Goal: Information Seeking & Learning: Learn about a topic

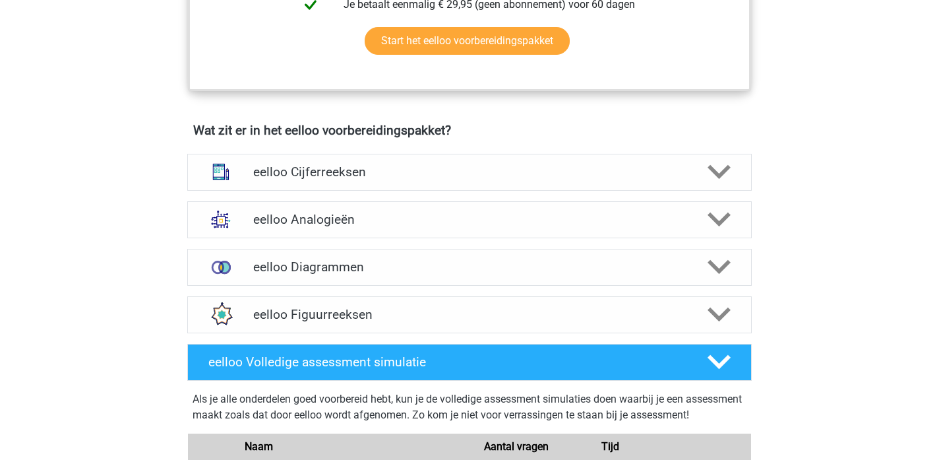
scroll to position [723, 0]
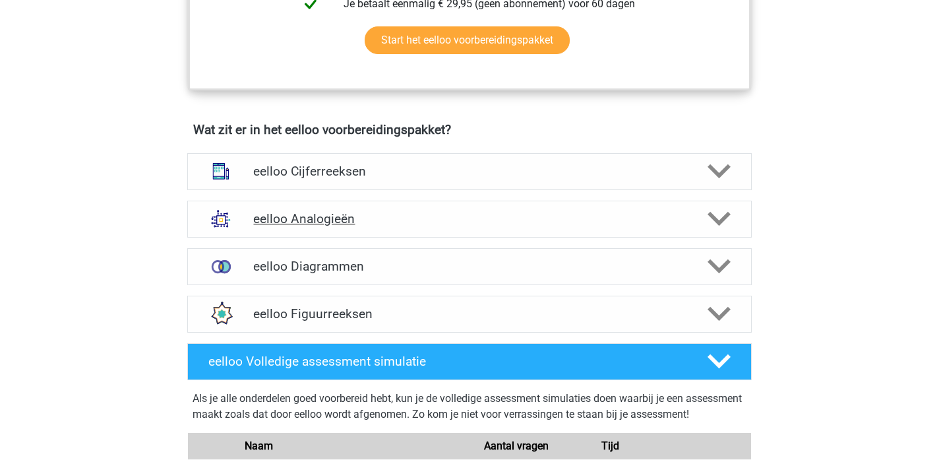
click at [487, 226] on h4 "eelloo Analogieën" at bounding box center [469, 218] width 432 height 15
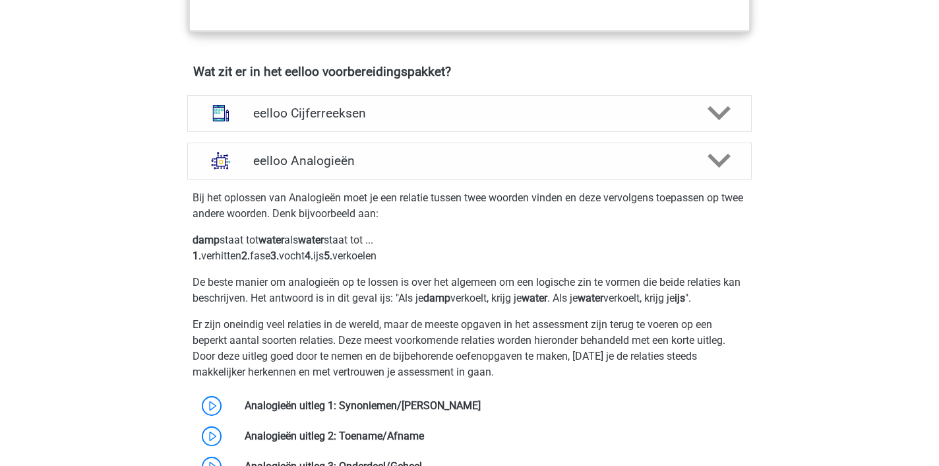
scroll to position [774, 0]
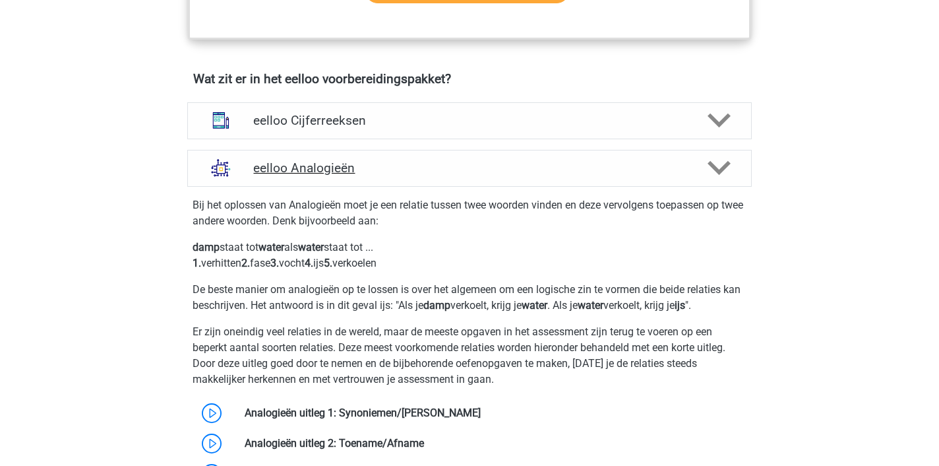
click at [484, 175] on h4 "eelloo Analogieën" at bounding box center [469, 167] width 432 height 15
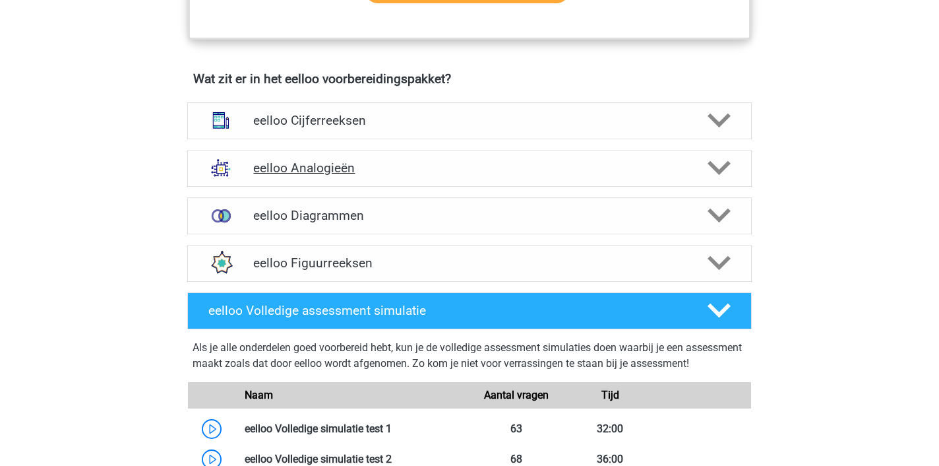
click at [446, 175] on h4 "eelloo Analogieën" at bounding box center [469, 167] width 432 height 15
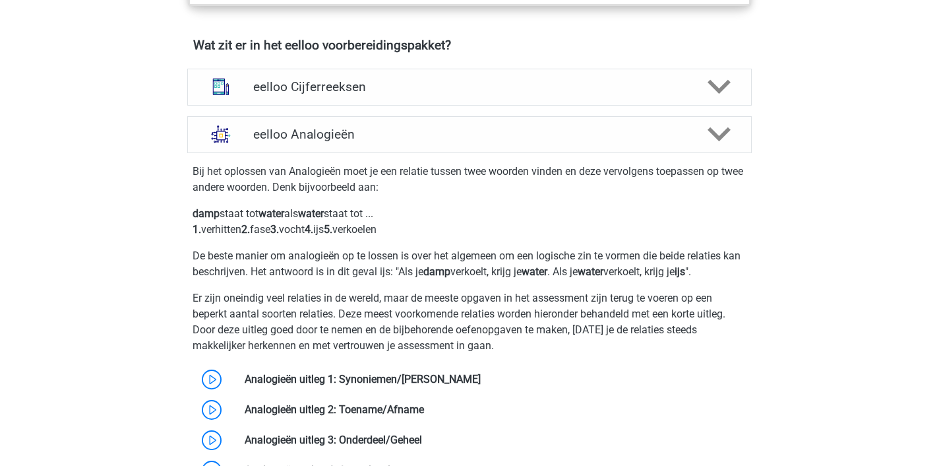
scroll to position [808, 0]
click at [380, 142] on h4 "eelloo Analogieën" at bounding box center [469, 134] width 432 height 15
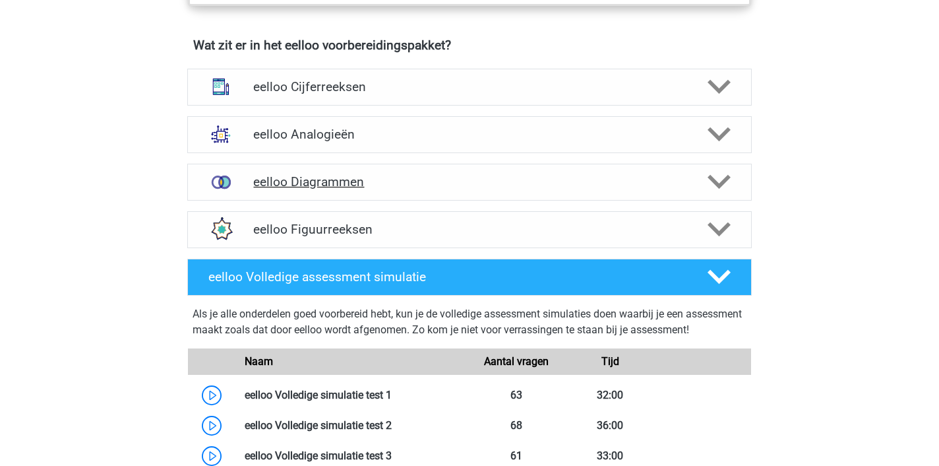
click at [360, 189] on h4 "eelloo Diagrammen" at bounding box center [469, 181] width 432 height 15
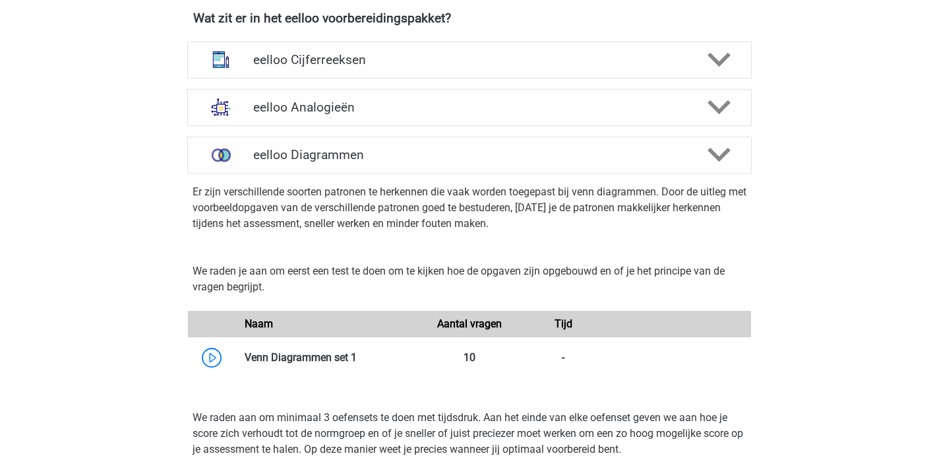
scroll to position [797, 0]
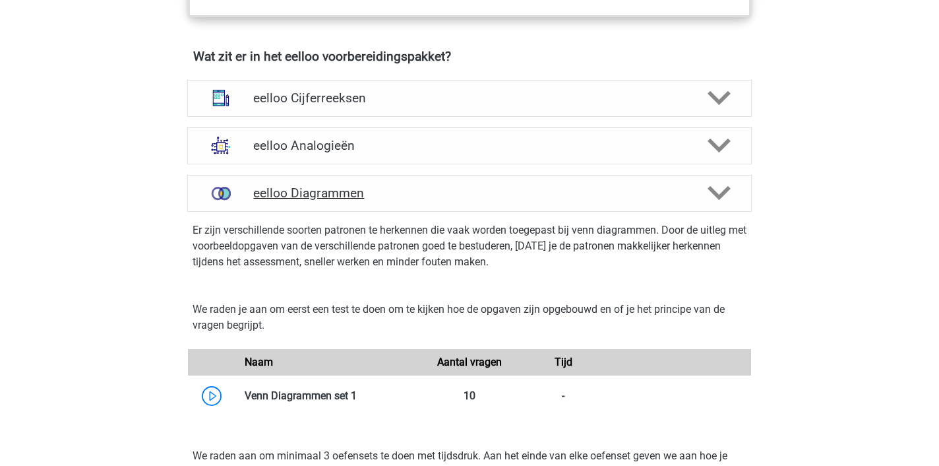
click at [597, 198] on h4 "eelloo Diagrammen" at bounding box center [469, 192] width 432 height 15
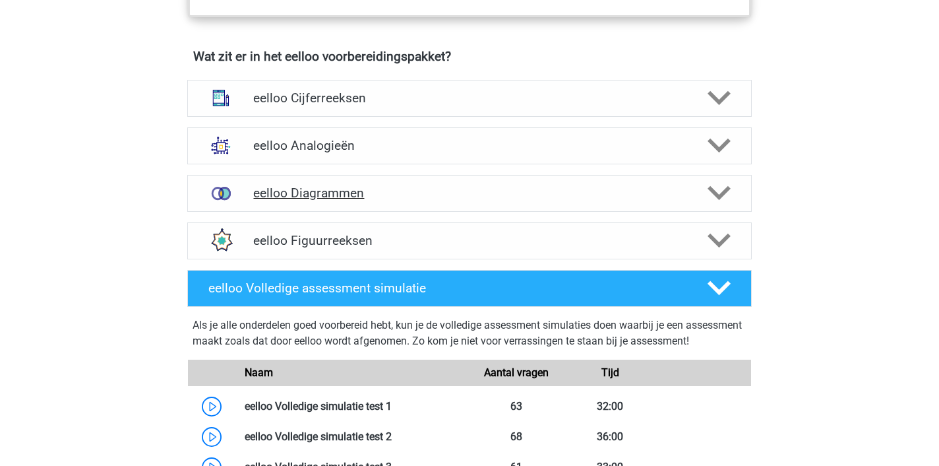
click at [597, 198] on h4 "eelloo Diagrammen" at bounding box center [469, 192] width 432 height 15
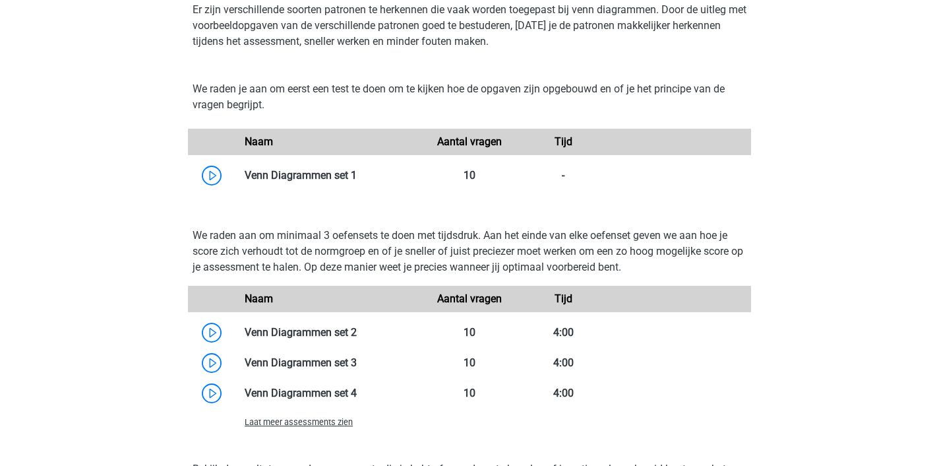
scroll to position [1018, 0]
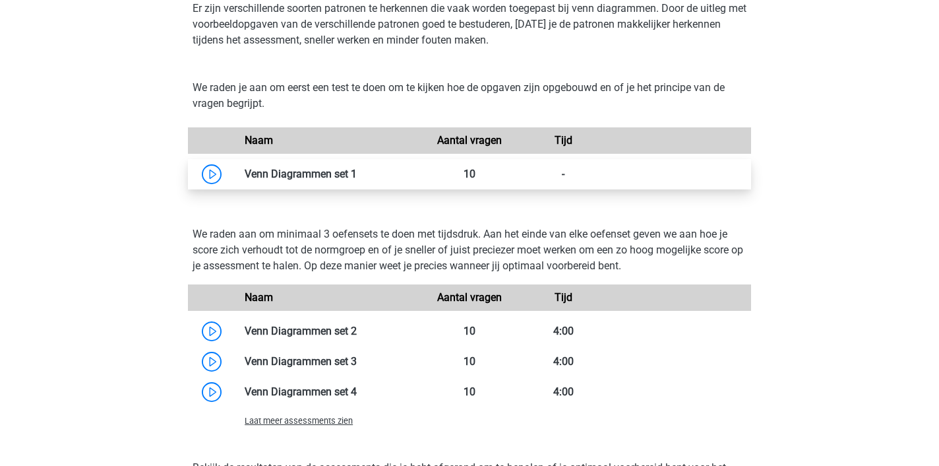
click at [357, 179] on link at bounding box center [357, 173] width 0 height 13
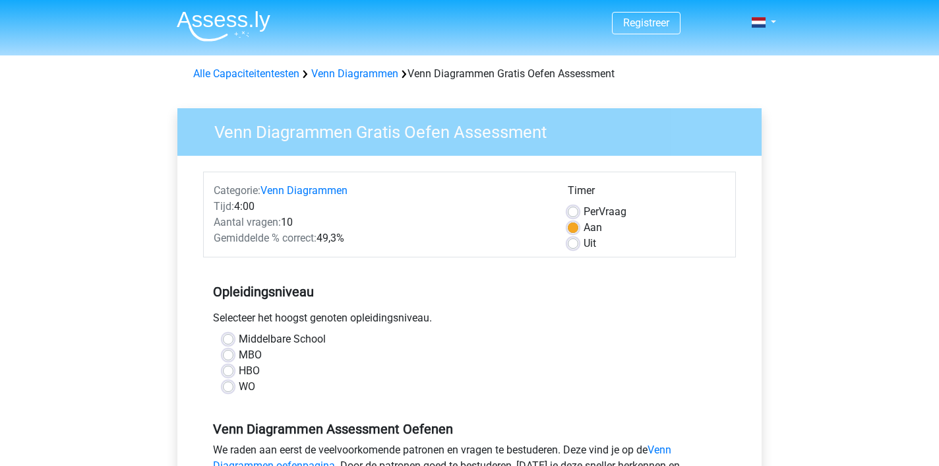
click at [239, 360] on label "MBO" at bounding box center [250, 355] width 23 height 16
click at [229, 360] on input "MBO" at bounding box center [228, 353] width 11 height 13
radio input "true"
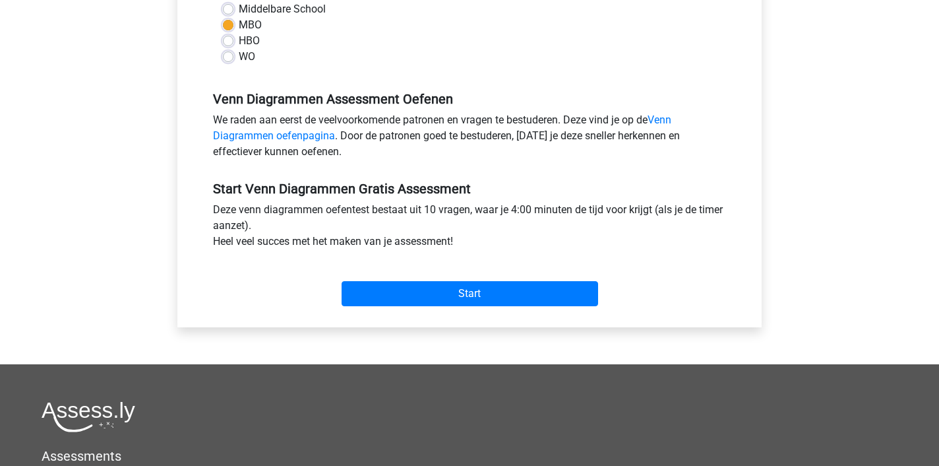
scroll to position [331, 0]
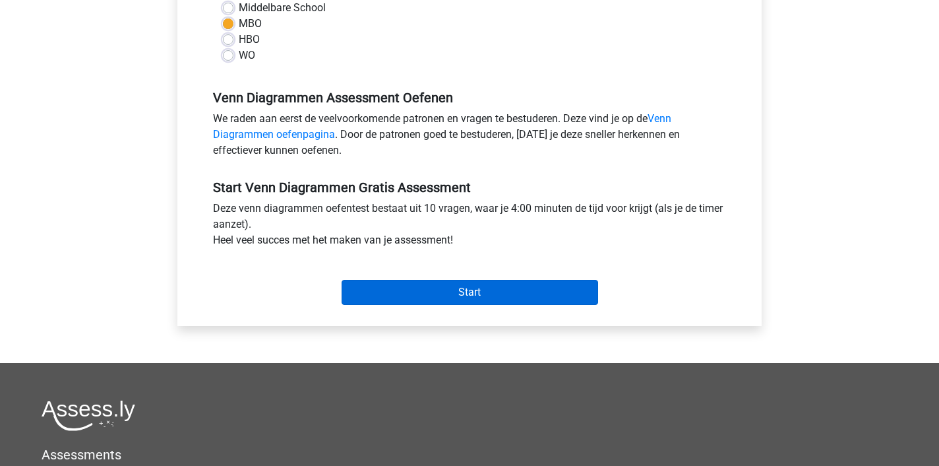
click at [433, 295] on input "Start" at bounding box center [470, 292] width 257 height 25
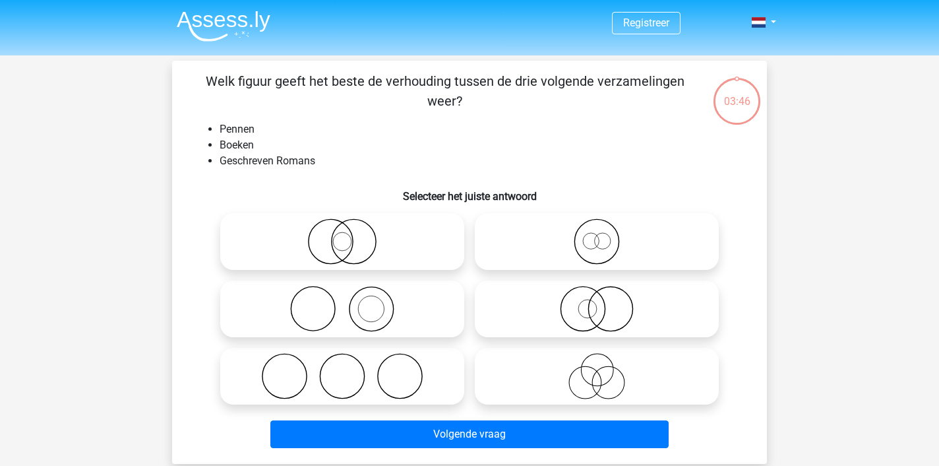
click at [392, 311] on icon at bounding box center [342, 309] width 233 height 46
click at [351, 302] on input "radio" at bounding box center [346, 297] width 9 height 9
radio input "true"
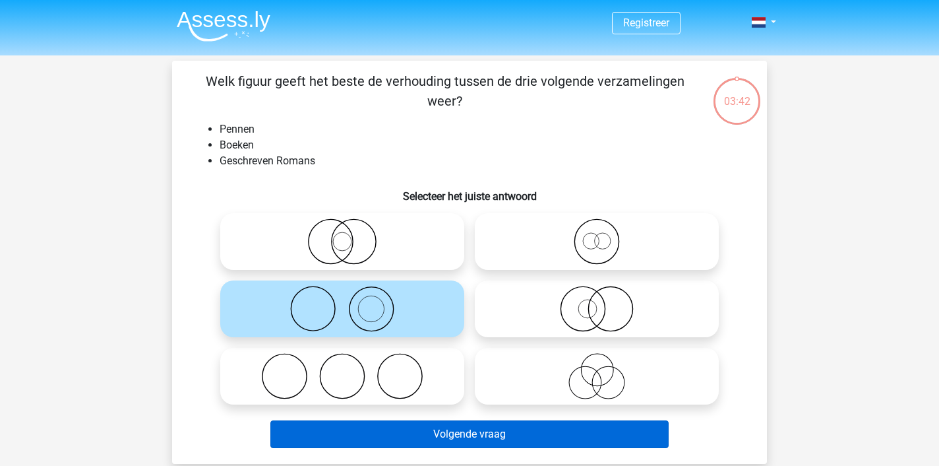
click at [465, 431] on button "Volgende vraag" at bounding box center [469, 434] width 399 height 28
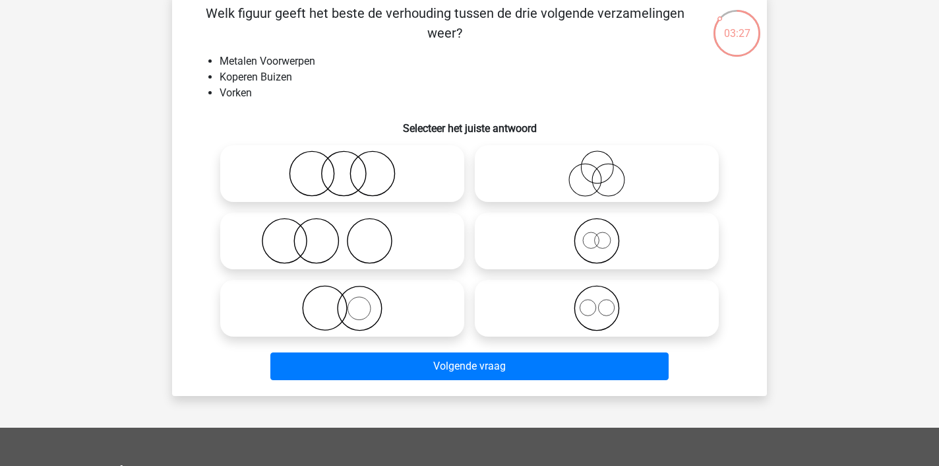
scroll to position [68, 0]
click at [377, 173] on icon at bounding box center [342, 173] width 233 height 46
click at [351, 167] on input "radio" at bounding box center [346, 162] width 9 height 9
radio input "true"
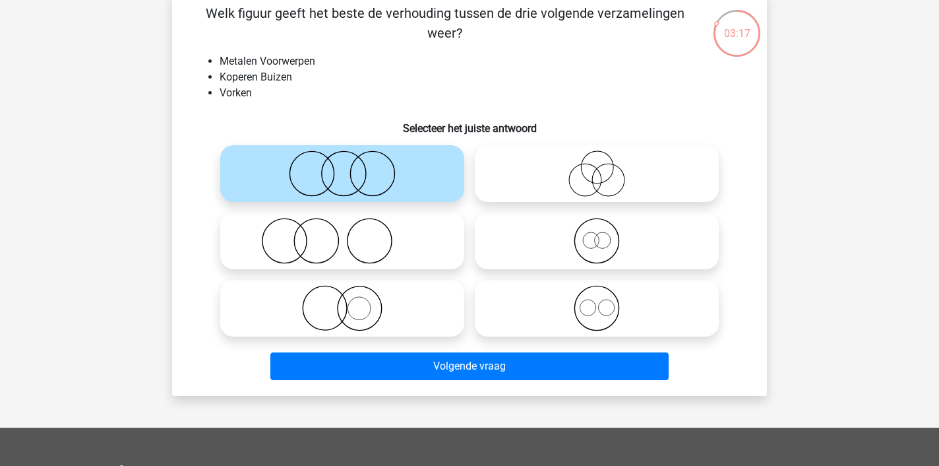
click at [356, 248] on icon at bounding box center [342, 241] width 233 height 46
click at [351, 234] on input "radio" at bounding box center [346, 230] width 9 height 9
radio input "true"
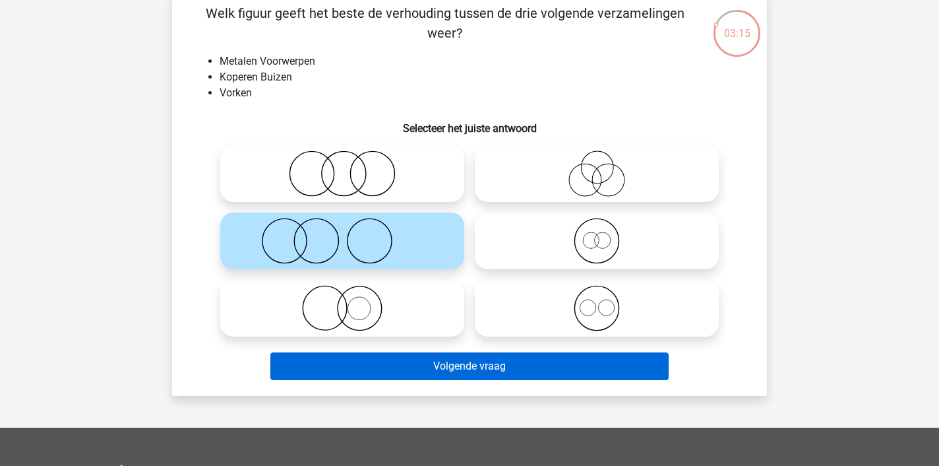
click at [452, 365] on button "Volgende vraag" at bounding box center [469, 366] width 399 height 28
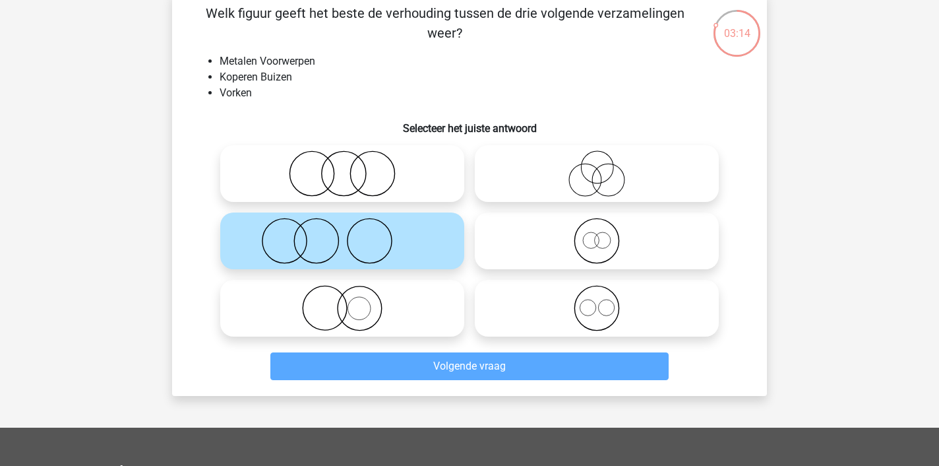
scroll to position [61, 0]
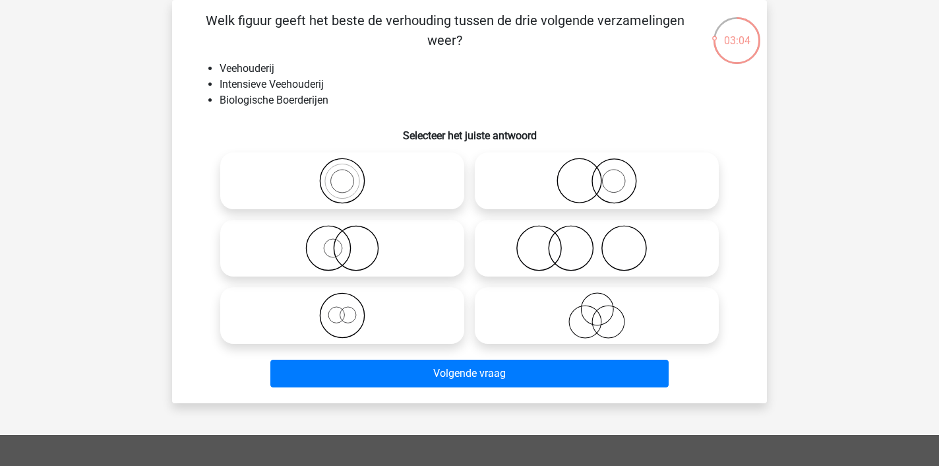
click at [608, 319] on icon at bounding box center [596, 315] width 233 height 46
click at [605, 309] on input "radio" at bounding box center [601, 304] width 9 height 9
radio input "true"
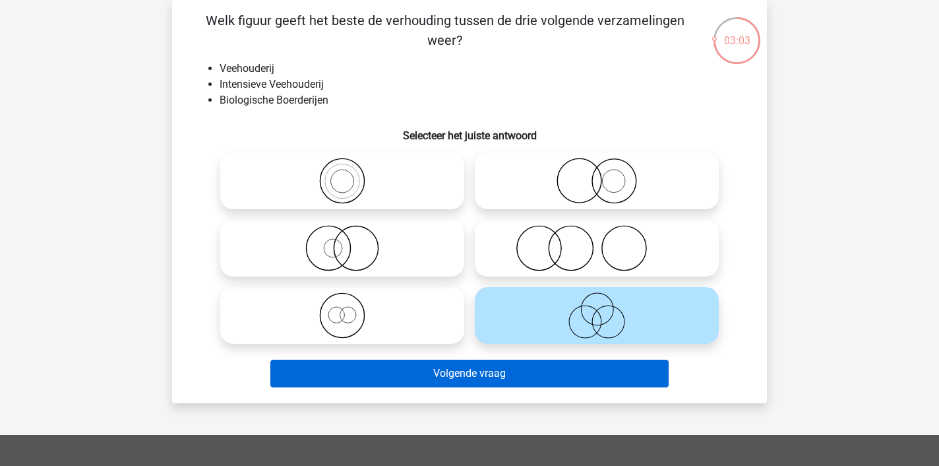
click at [579, 373] on button "Volgende vraag" at bounding box center [469, 373] width 399 height 28
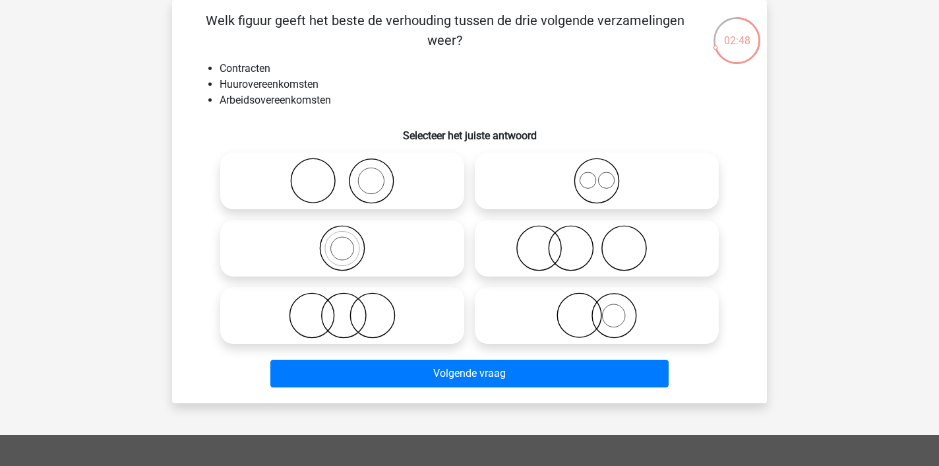
click at [415, 313] on icon at bounding box center [342, 315] width 233 height 46
click at [351, 309] on input "radio" at bounding box center [346, 304] width 9 height 9
radio input "true"
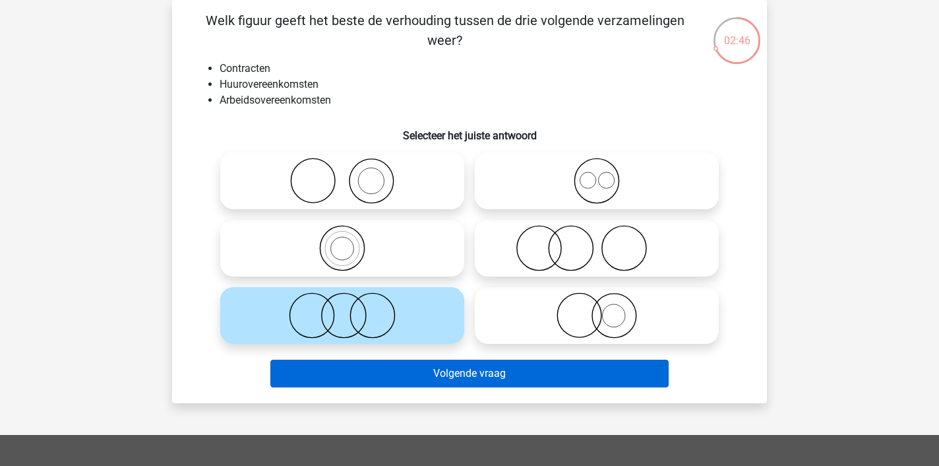
click at [474, 377] on button "Volgende vraag" at bounding box center [469, 373] width 399 height 28
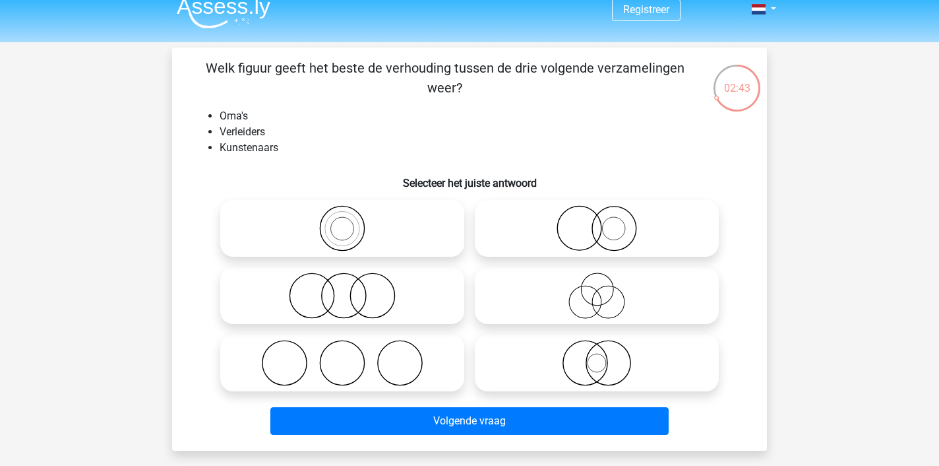
scroll to position [10, 0]
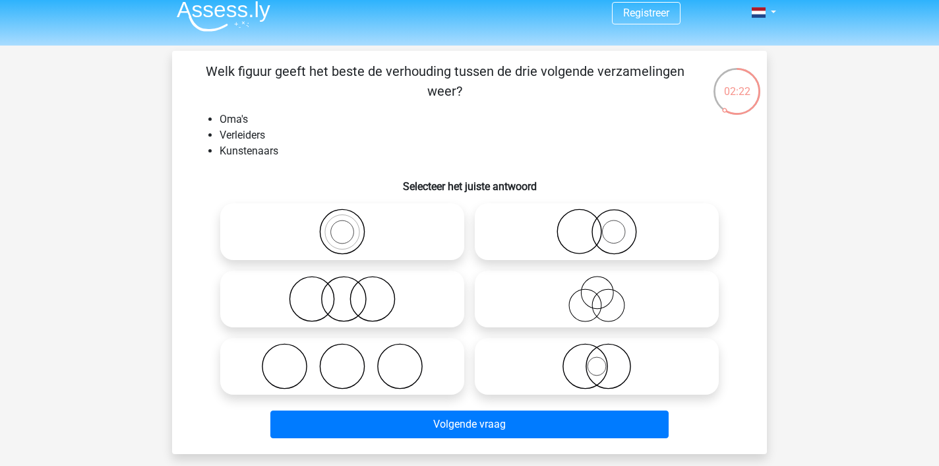
click at [355, 359] on icon at bounding box center [342, 366] width 233 height 46
click at [351, 359] on input "radio" at bounding box center [346, 355] width 9 height 9
radio input "true"
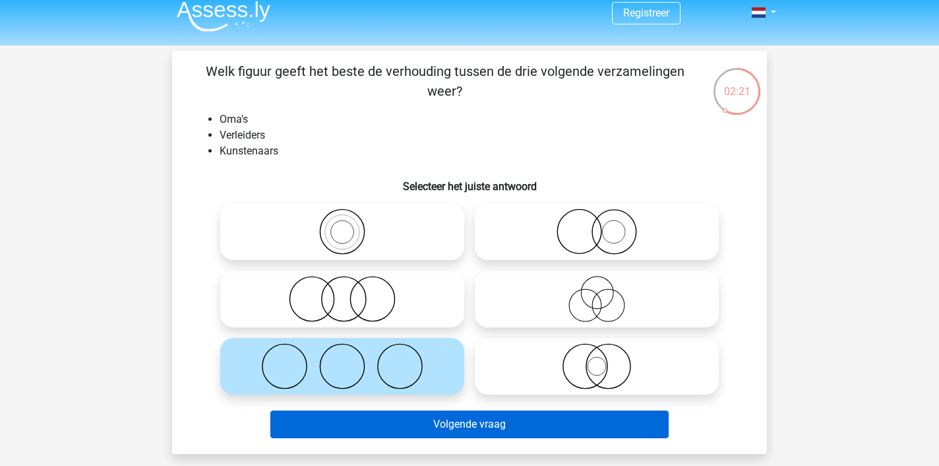
click at [473, 426] on button "Volgende vraag" at bounding box center [469, 424] width 399 height 28
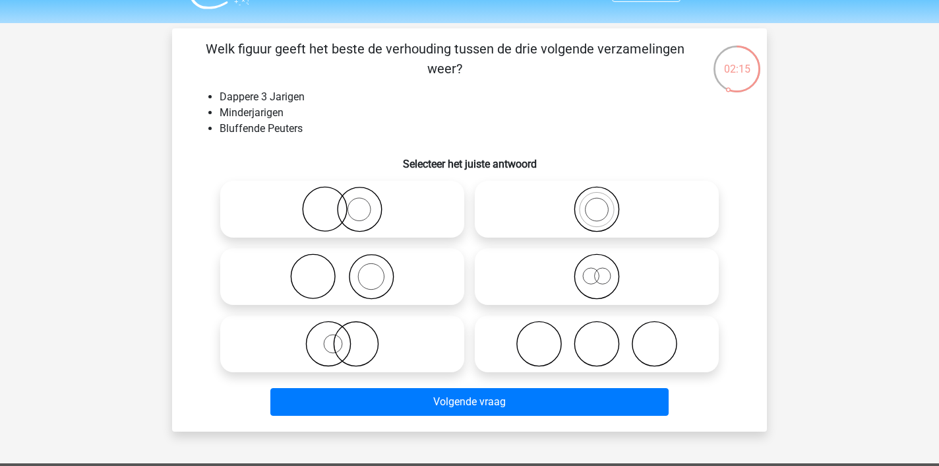
scroll to position [32, 0]
click at [406, 278] on icon at bounding box center [342, 276] width 233 height 46
click at [351, 270] on input "radio" at bounding box center [346, 265] width 9 height 9
radio input "true"
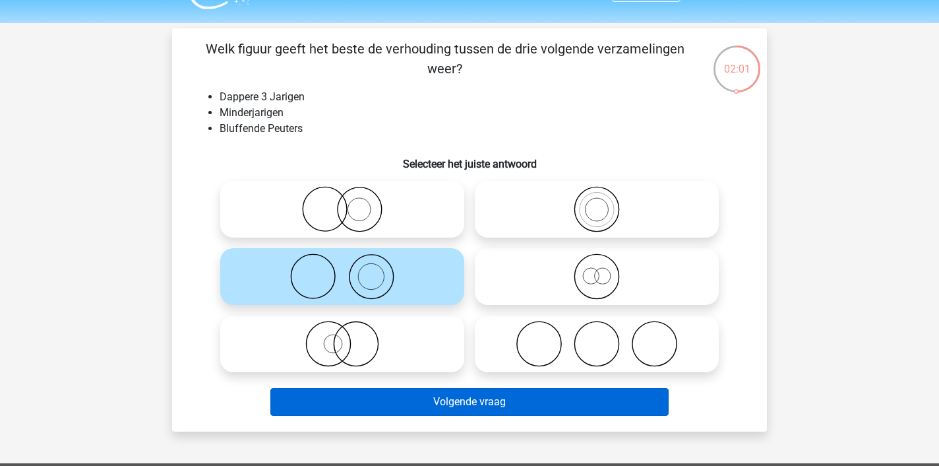
click at [568, 396] on button "Volgende vraag" at bounding box center [469, 402] width 399 height 28
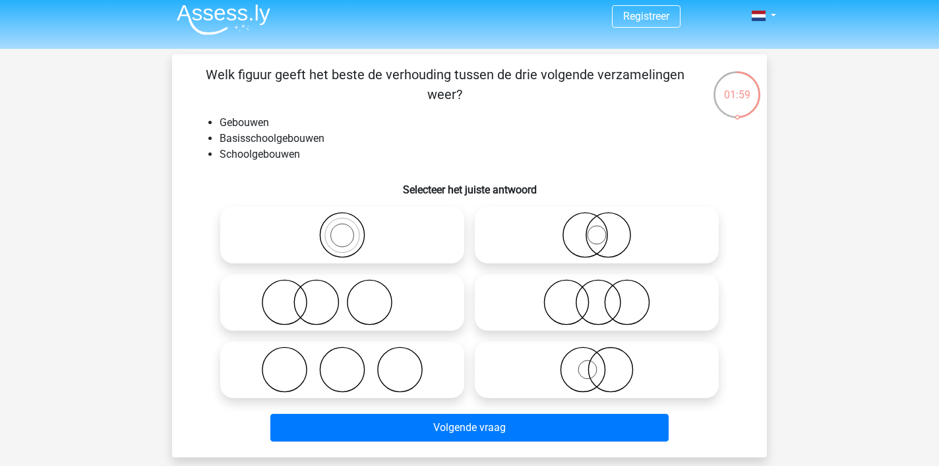
scroll to position [7, 0]
click at [336, 233] on icon at bounding box center [342, 235] width 233 height 46
click at [342, 228] on input "radio" at bounding box center [346, 224] width 9 height 9
radio input "true"
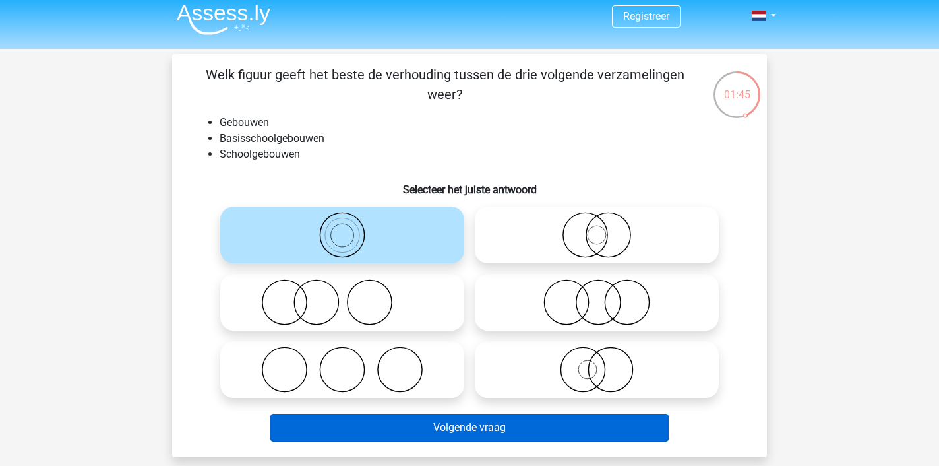
click at [614, 433] on button "Volgende vraag" at bounding box center [469, 427] width 399 height 28
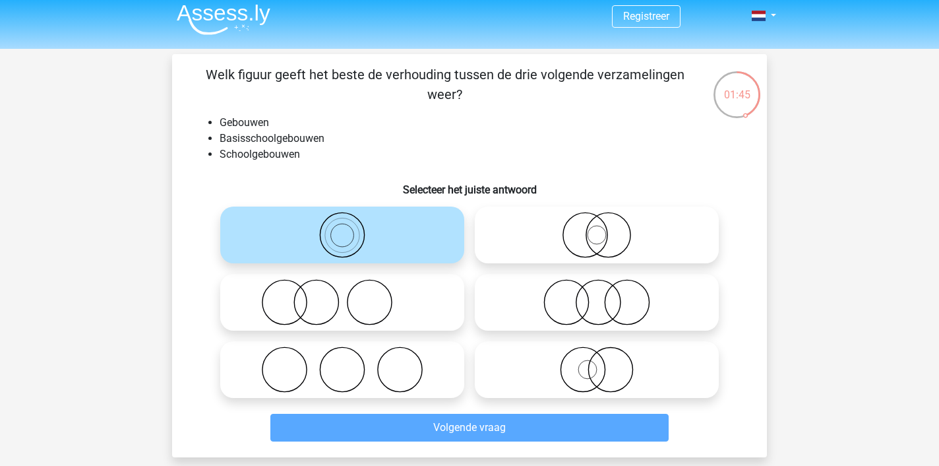
scroll to position [61, 0]
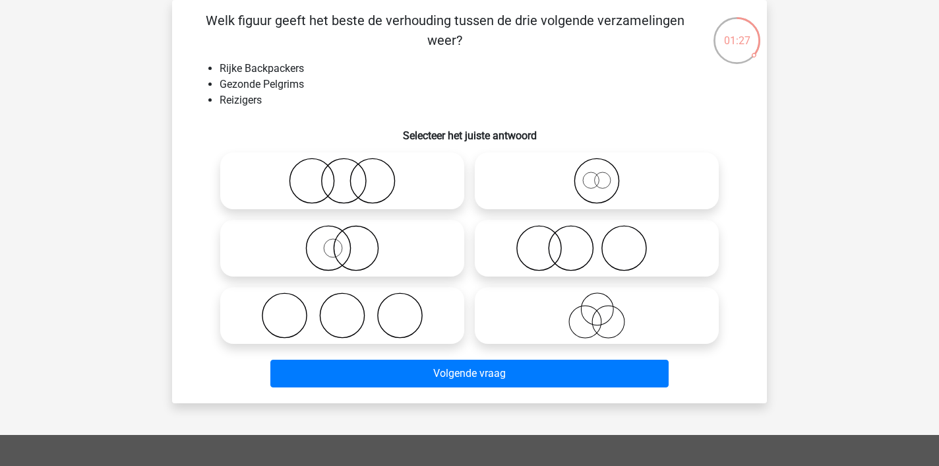
click at [574, 250] on icon at bounding box center [596, 248] width 233 height 46
click at [597, 241] on input "radio" at bounding box center [601, 237] width 9 height 9
radio input "true"
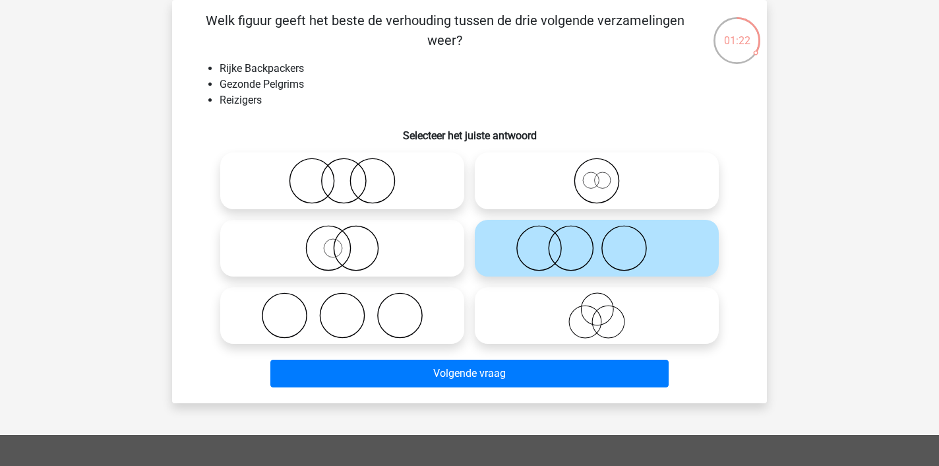
click at [415, 186] on icon at bounding box center [342, 181] width 233 height 46
click at [351, 174] on input "radio" at bounding box center [346, 170] width 9 height 9
radio input "true"
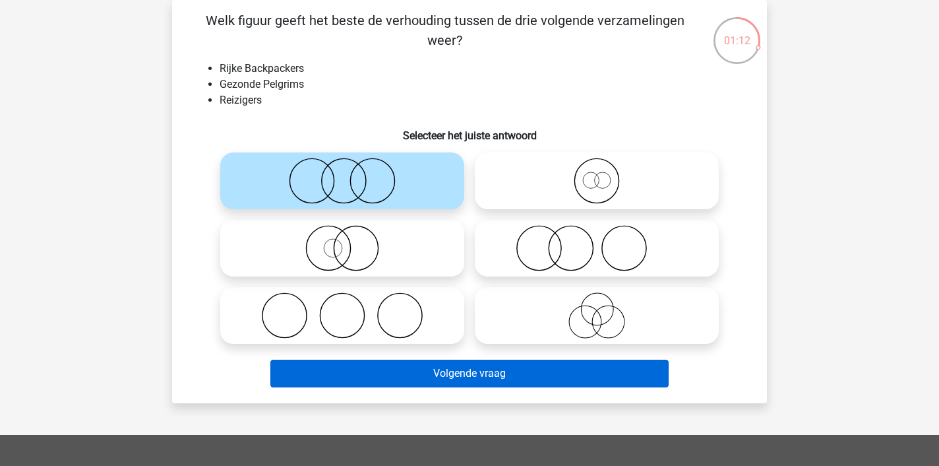
click at [558, 369] on button "Volgende vraag" at bounding box center [469, 373] width 399 height 28
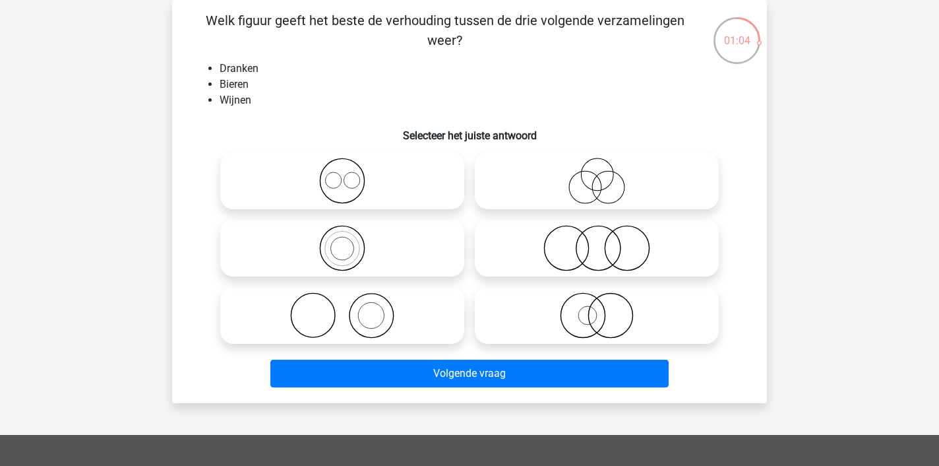
click at [367, 250] on icon at bounding box center [342, 248] width 233 height 46
click at [351, 241] on input "radio" at bounding box center [346, 237] width 9 height 9
radio input "true"
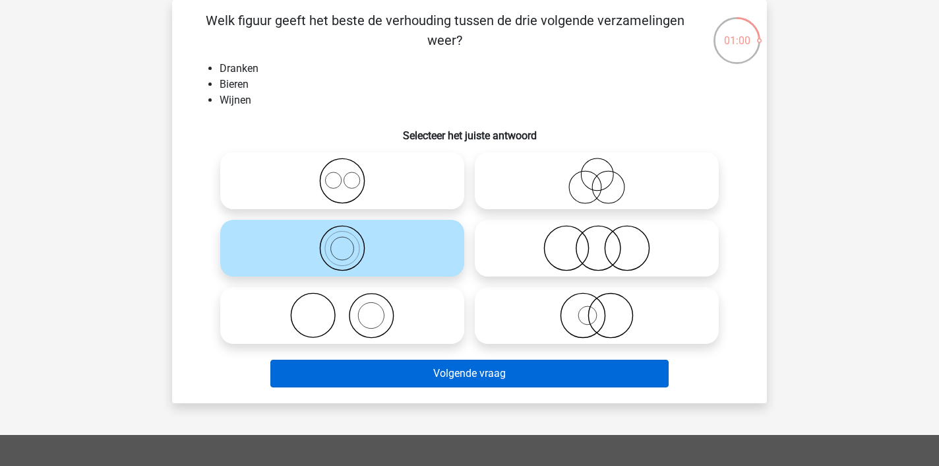
click at [539, 369] on button "Volgende vraag" at bounding box center [469, 373] width 399 height 28
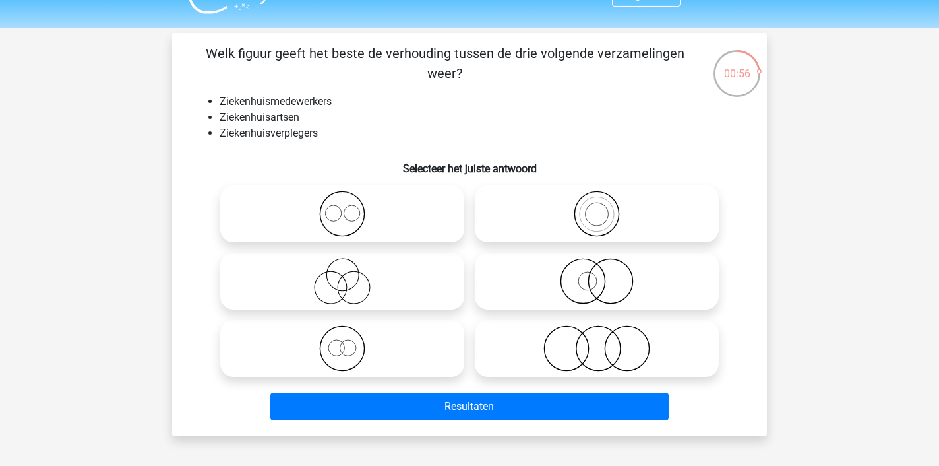
scroll to position [28, 0]
click at [597, 182] on div at bounding box center [597, 213] width 255 height 67
click at [415, 351] on icon at bounding box center [342, 348] width 233 height 46
click at [351, 342] on input "radio" at bounding box center [346, 337] width 9 height 9
radio input "true"
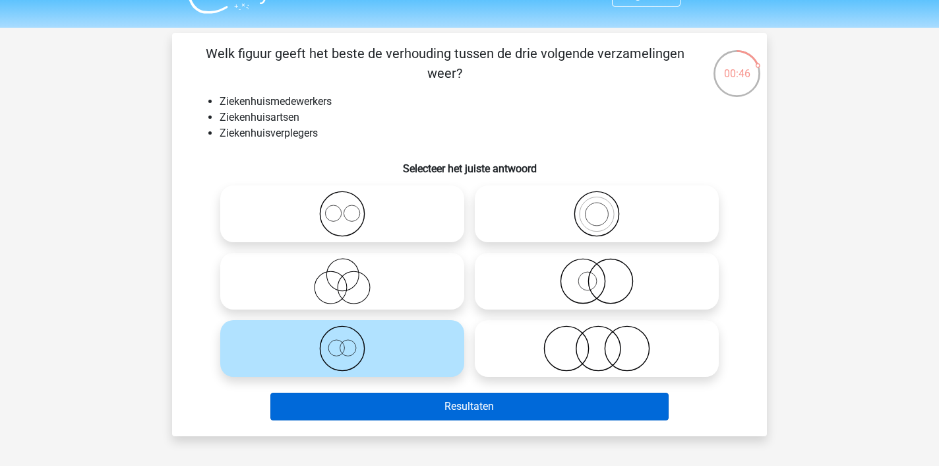
click at [454, 407] on button "Resultaten" at bounding box center [469, 406] width 399 height 28
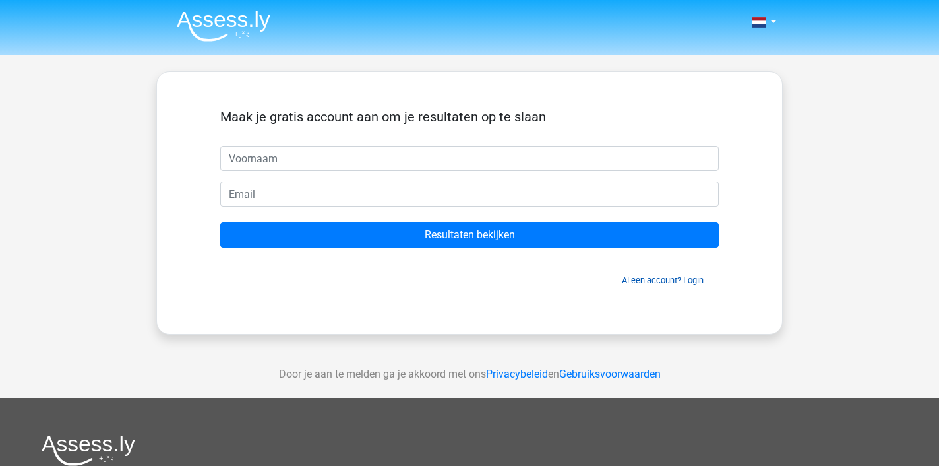
click at [695, 282] on link "Al een account? Login" at bounding box center [663, 280] width 82 height 10
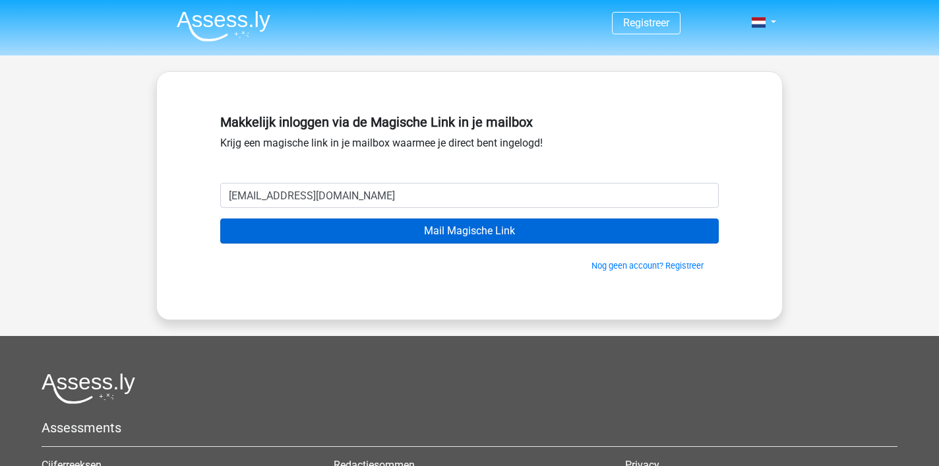
type input "mikeydoohan@gmail.com"
click at [491, 232] on input "Mail Magische Link" at bounding box center [469, 230] width 499 height 25
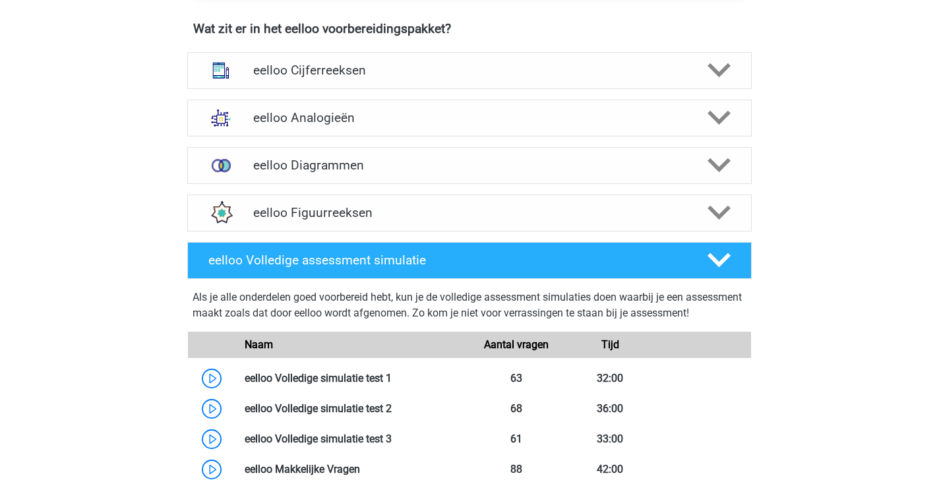
scroll to position [826, 0]
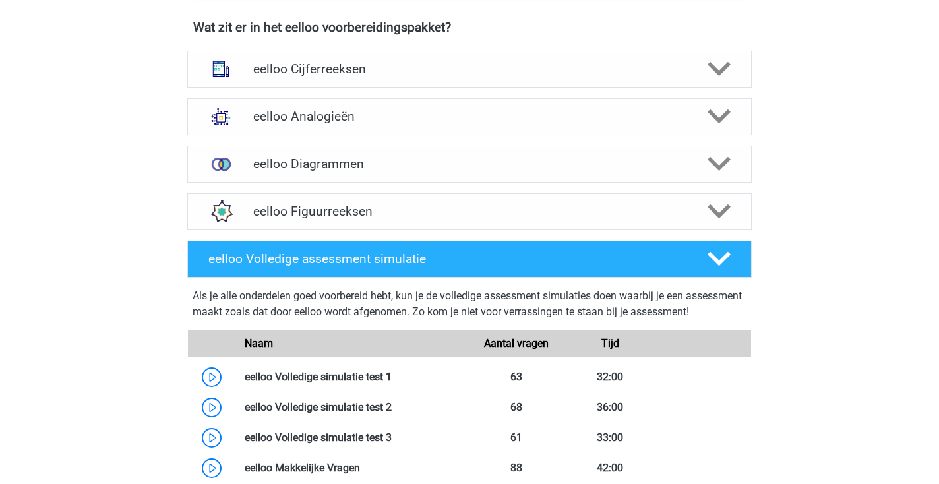
click at [419, 183] on div "eelloo Diagrammen" at bounding box center [469, 164] width 564 height 37
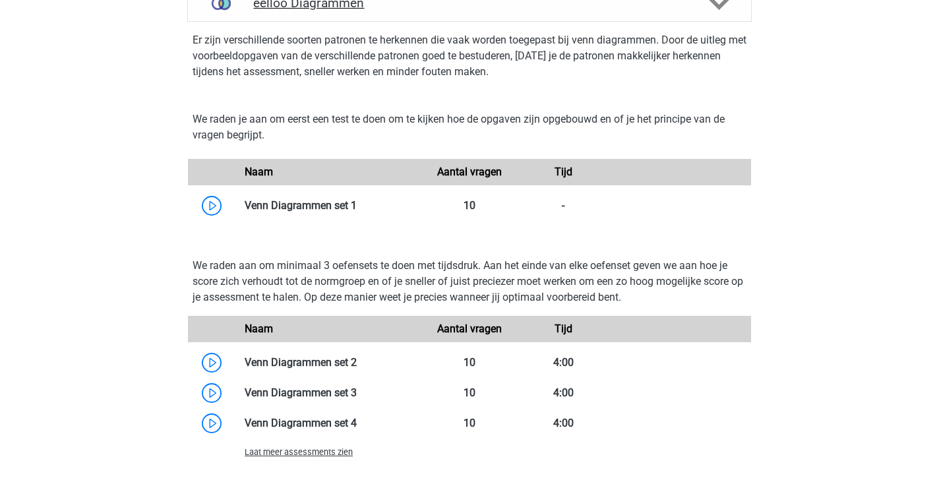
scroll to position [989, 0]
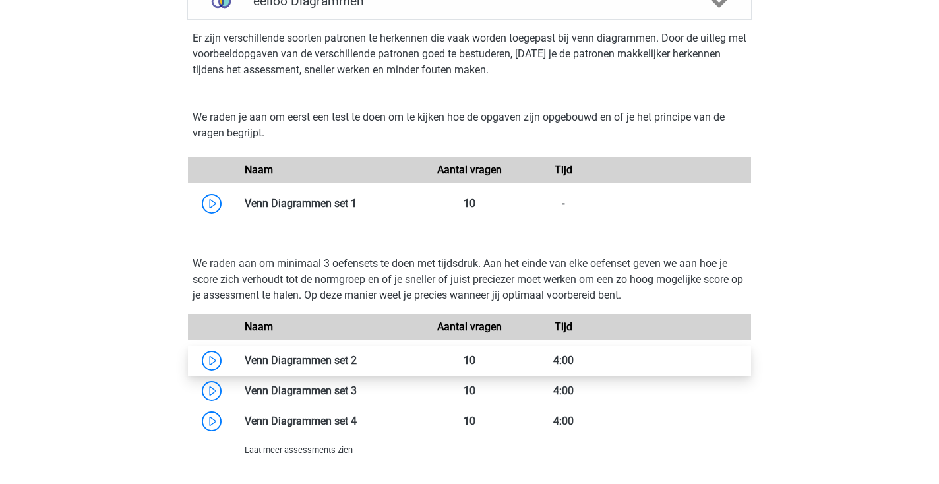
click at [357, 365] on link at bounding box center [357, 360] width 0 height 13
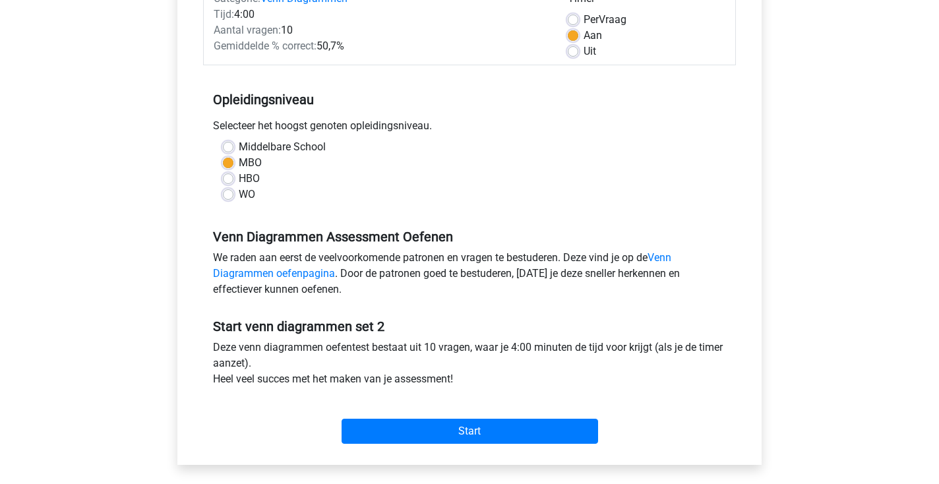
scroll to position [218, 0]
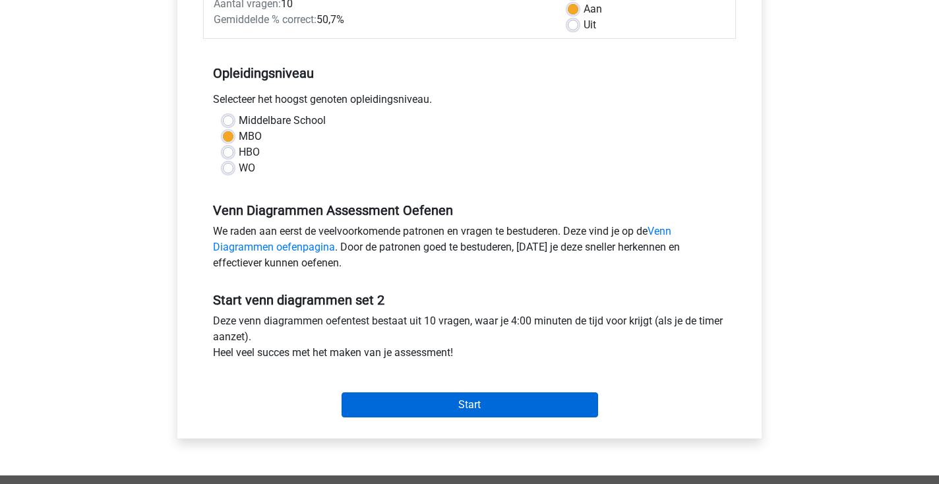
click at [435, 412] on input "Start" at bounding box center [470, 404] width 257 height 25
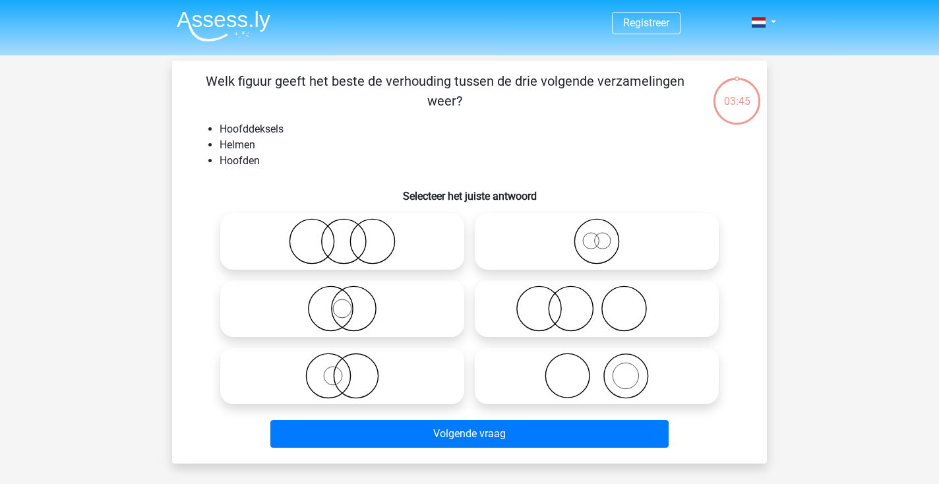
click at [553, 297] on icon at bounding box center [596, 309] width 233 height 46
click at [597, 297] on input "radio" at bounding box center [601, 297] width 9 height 9
radio input "true"
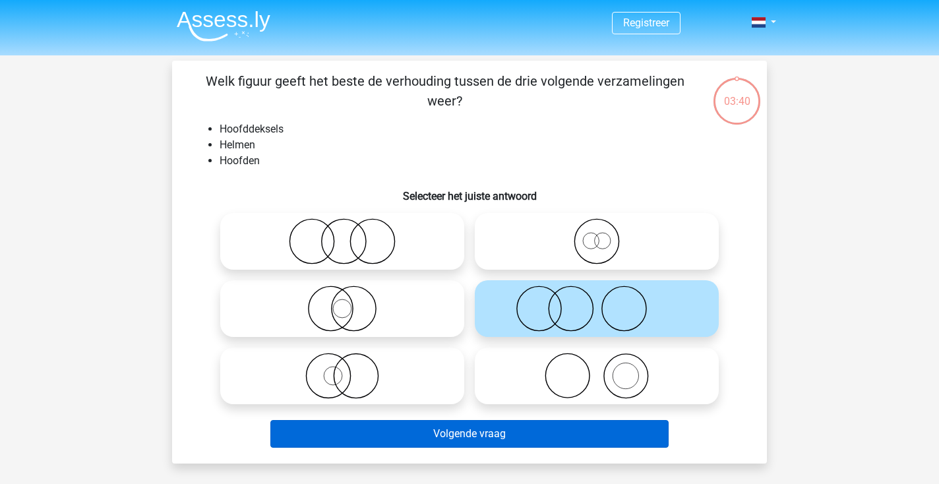
click at [489, 437] on button "Volgende vraag" at bounding box center [469, 434] width 399 height 28
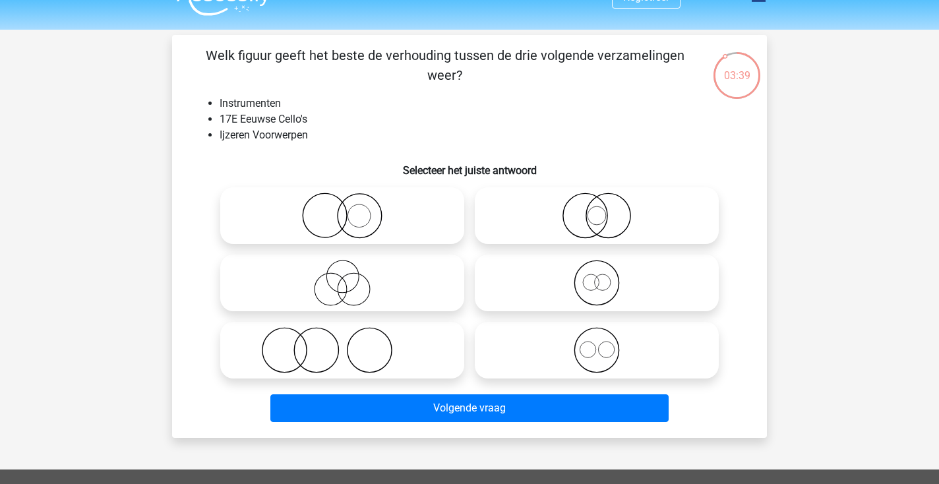
scroll to position [23, 0]
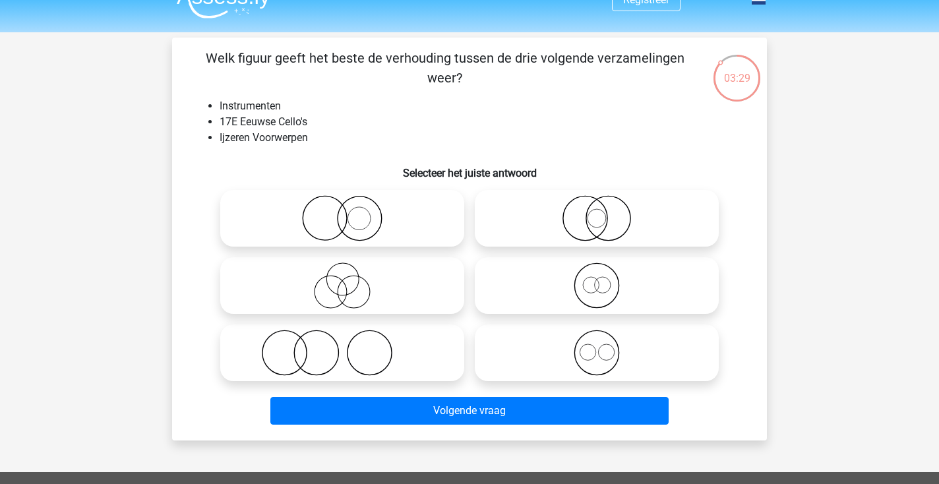
click at [353, 339] on icon at bounding box center [342, 353] width 233 height 46
click at [351, 339] on input "radio" at bounding box center [346, 342] width 9 height 9
radio input "true"
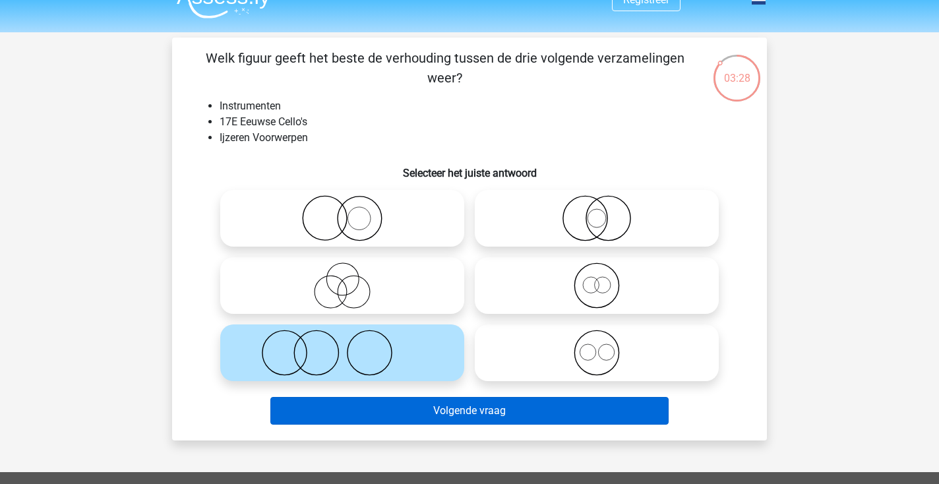
click at [419, 417] on button "Volgende vraag" at bounding box center [469, 411] width 399 height 28
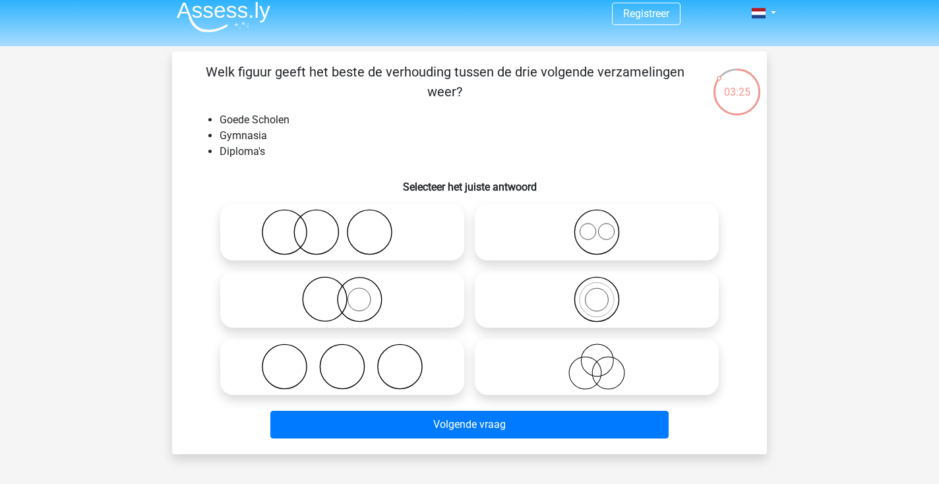
scroll to position [6, 0]
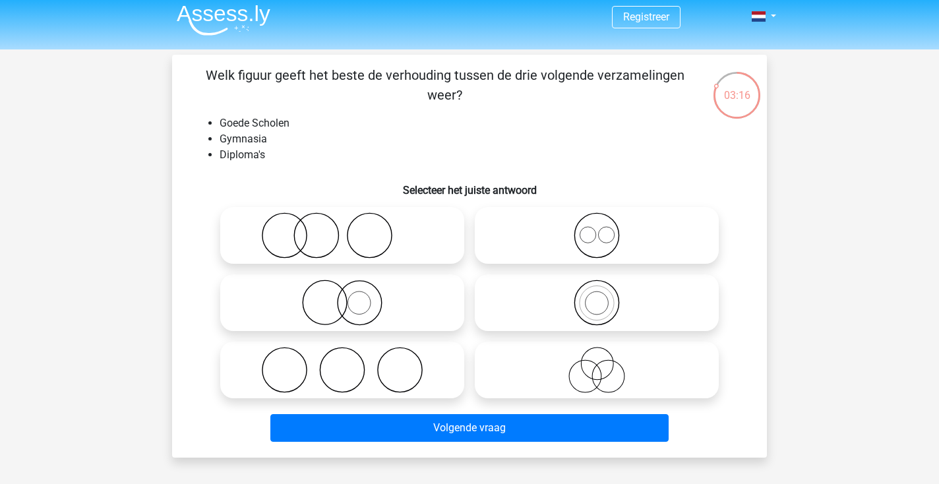
click at [392, 237] on icon at bounding box center [342, 235] width 233 height 46
click at [351, 229] on input "radio" at bounding box center [346, 224] width 9 height 9
radio input "true"
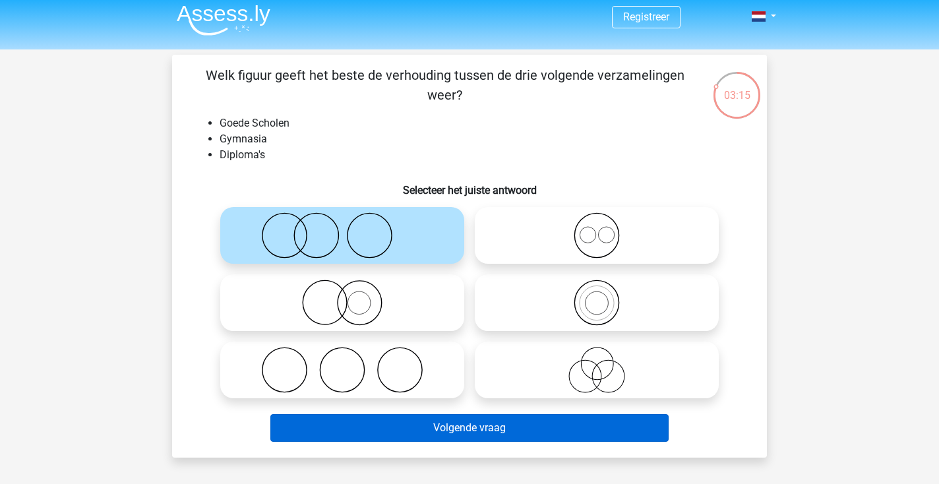
click at [481, 429] on button "Volgende vraag" at bounding box center [469, 428] width 399 height 28
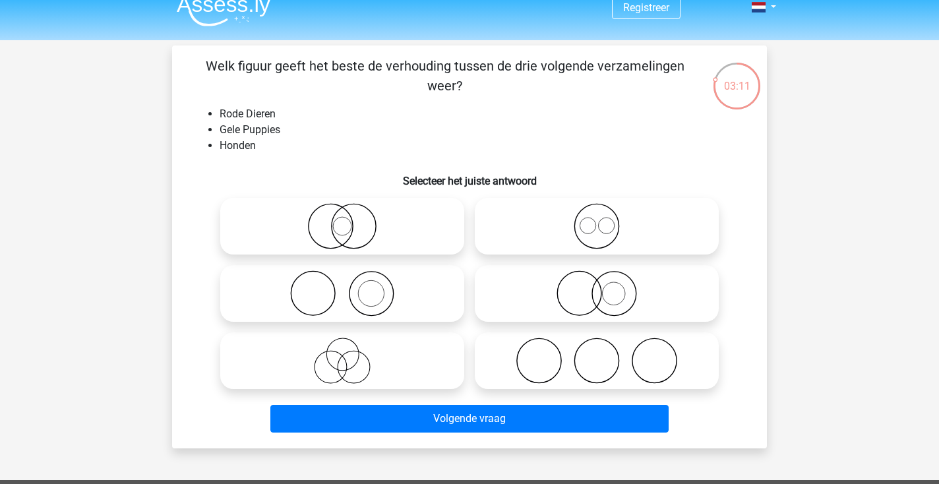
scroll to position [13, 0]
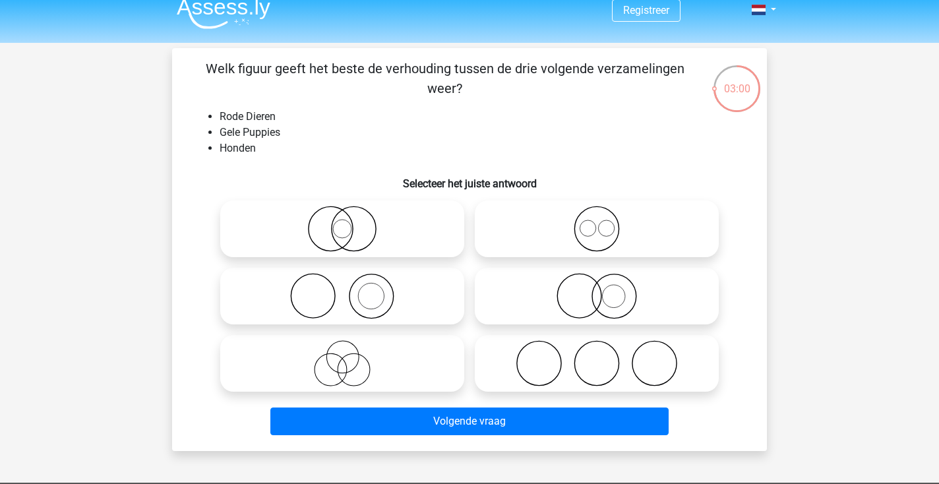
click at [406, 363] on icon at bounding box center [342, 363] width 233 height 46
click at [351, 357] on input "radio" at bounding box center [346, 352] width 9 height 9
radio input "true"
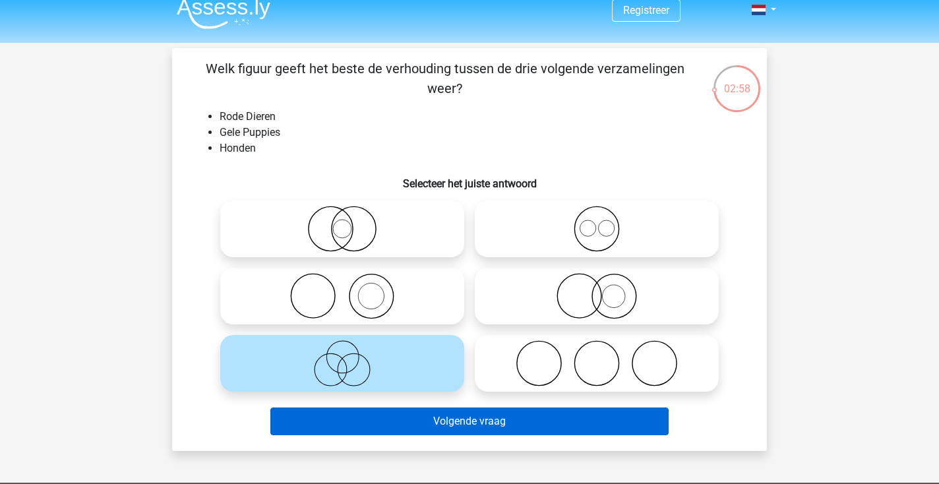
click at [436, 424] on button "Volgende vraag" at bounding box center [469, 422] width 399 height 28
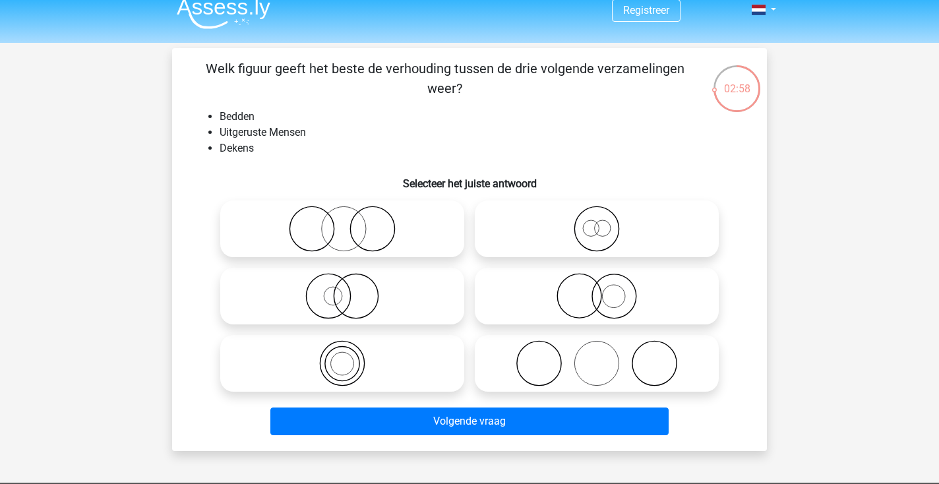
scroll to position [61, 0]
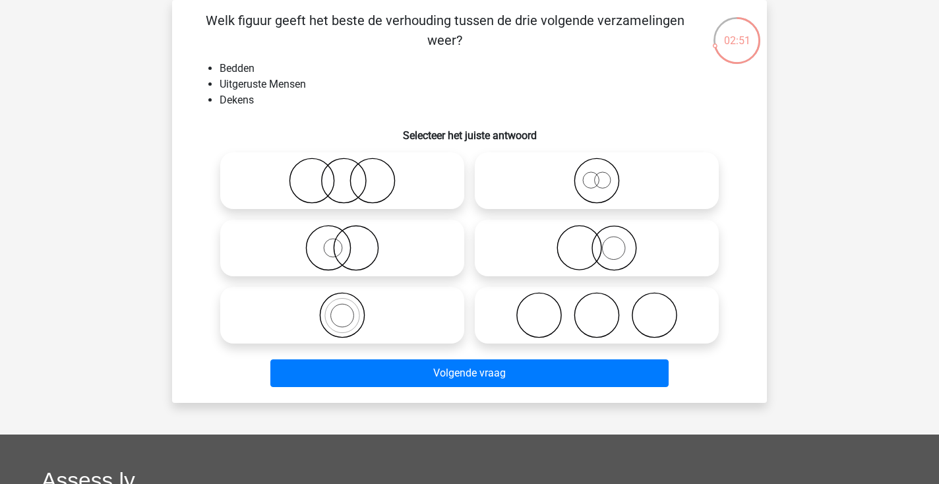
click at [326, 183] on icon at bounding box center [342, 181] width 233 height 46
click at [342, 174] on input "radio" at bounding box center [346, 170] width 9 height 9
radio input "true"
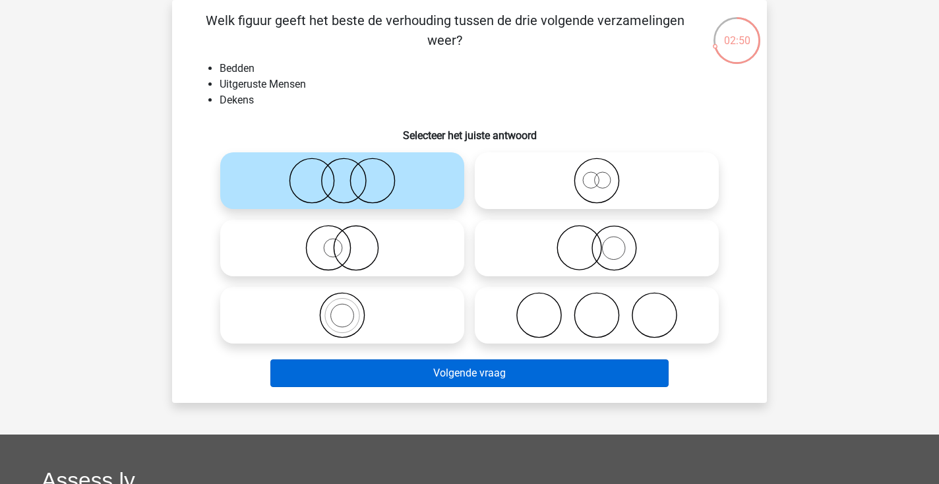
click at [476, 377] on button "Volgende vraag" at bounding box center [469, 373] width 399 height 28
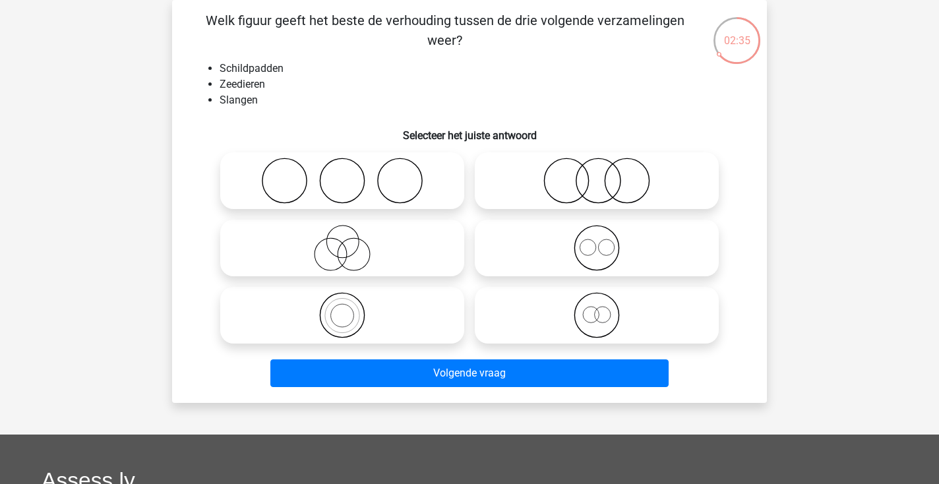
click at [604, 317] on icon at bounding box center [596, 315] width 233 height 46
click at [604, 309] on input "radio" at bounding box center [601, 304] width 9 height 9
radio input "true"
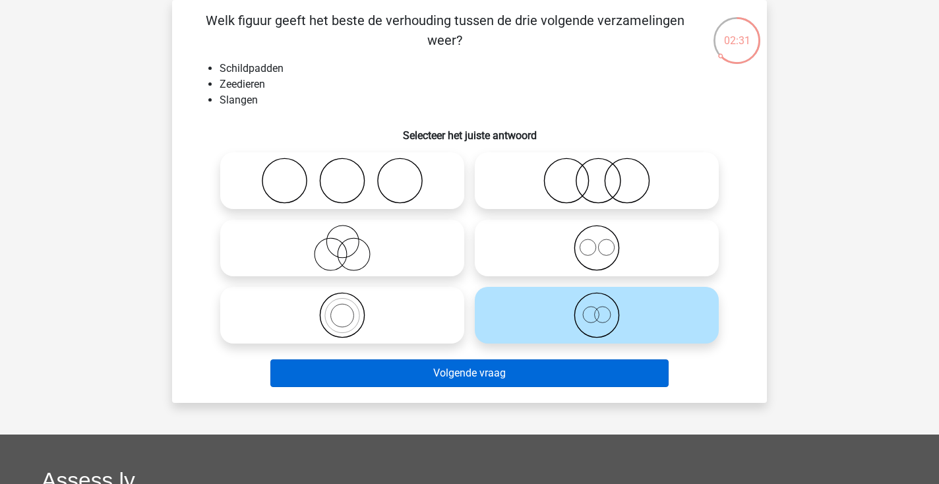
click at [543, 373] on button "Volgende vraag" at bounding box center [469, 373] width 399 height 28
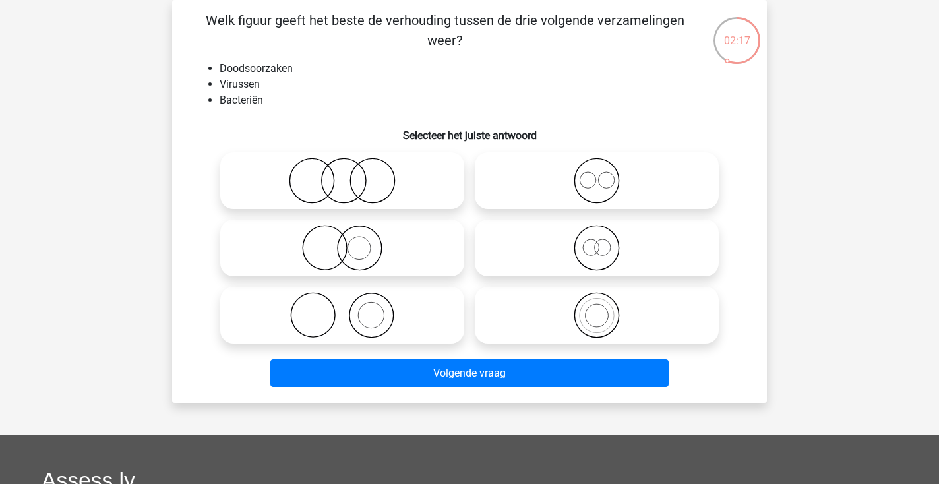
click at [340, 243] on icon at bounding box center [342, 248] width 233 height 46
click at [342, 241] on input "radio" at bounding box center [346, 237] width 9 height 9
radio input "true"
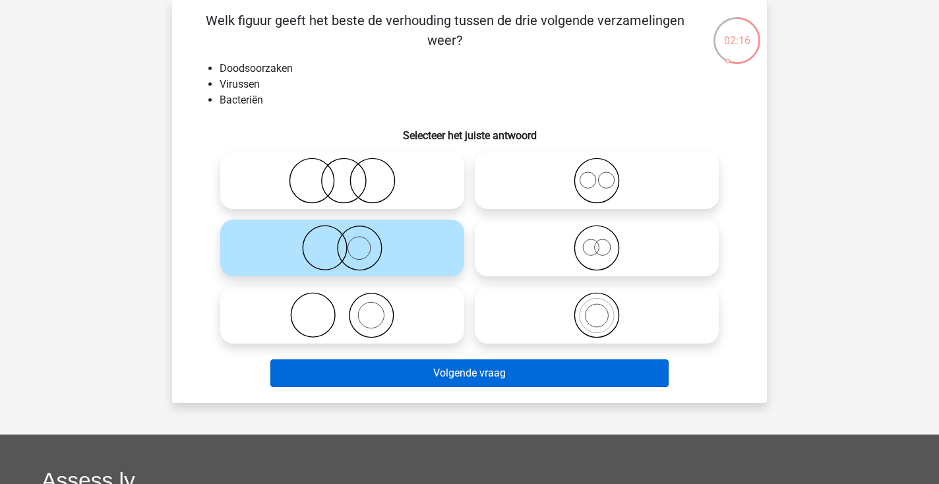
click at [416, 377] on button "Volgende vraag" at bounding box center [469, 373] width 399 height 28
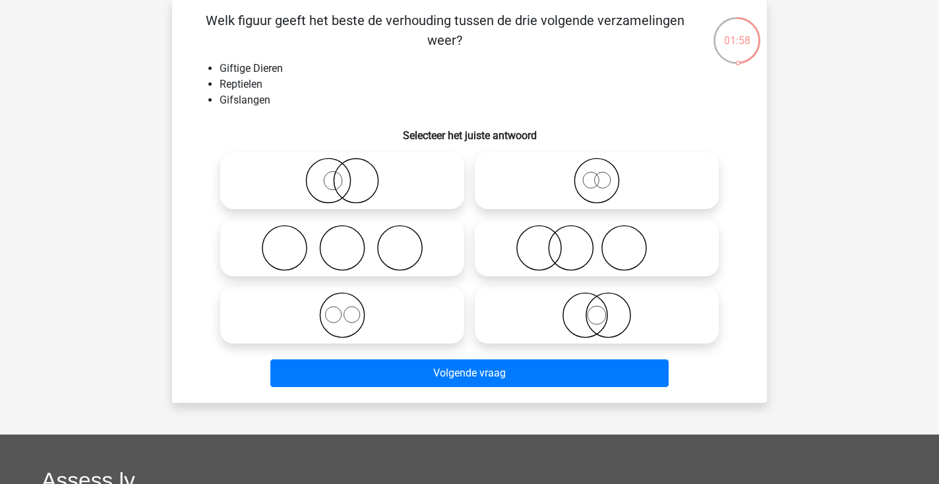
click at [620, 307] on icon at bounding box center [596, 315] width 233 height 46
click at [605, 307] on input "radio" at bounding box center [601, 304] width 9 height 9
radio input "true"
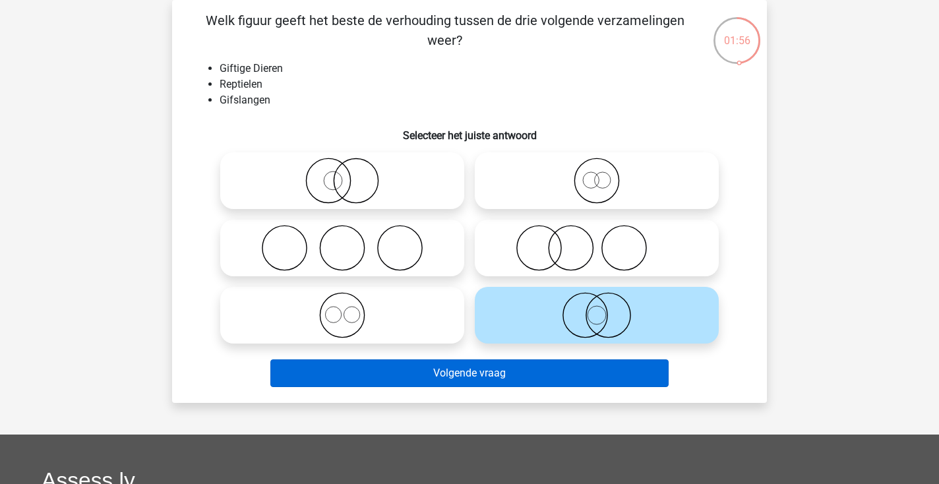
click at [579, 369] on button "Volgende vraag" at bounding box center [469, 373] width 399 height 28
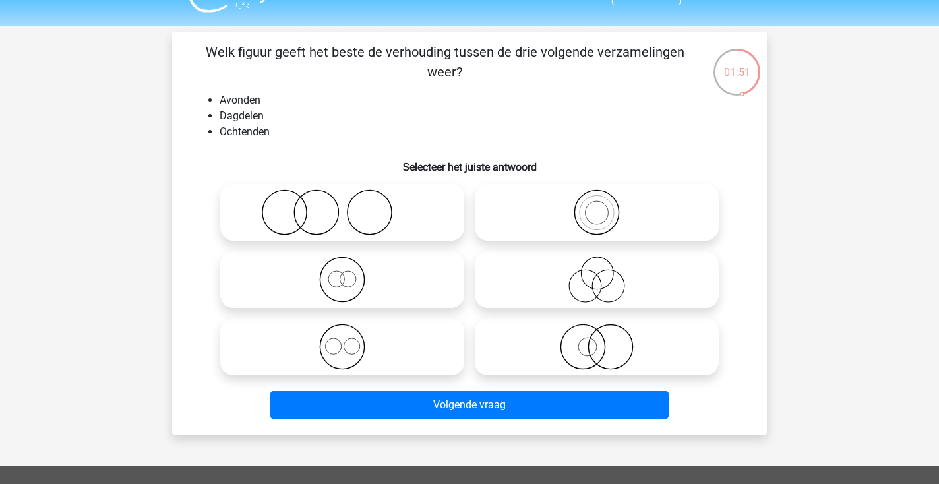
scroll to position [29, 0]
click at [326, 212] on icon at bounding box center [342, 212] width 233 height 46
click at [342, 206] on input "radio" at bounding box center [346, 201] width 9 height 9
radio input "true"
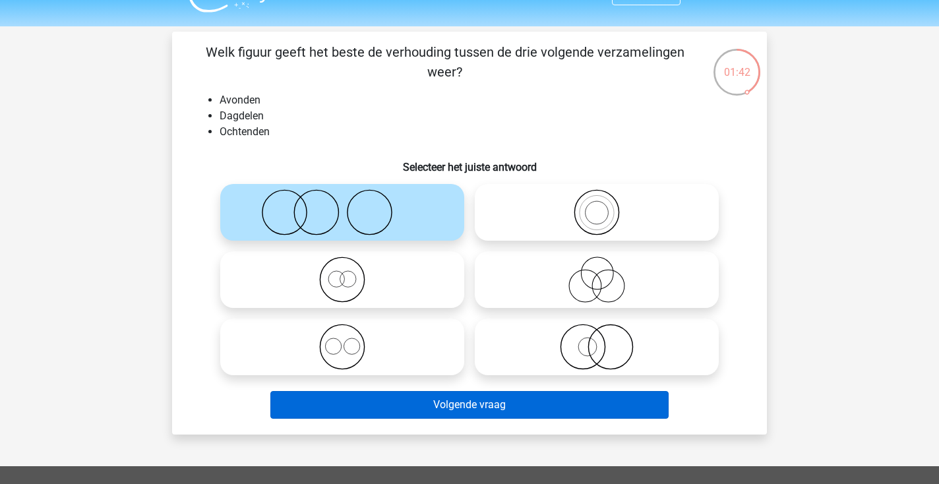
click at [441, 408] on button "Volgende vraag" at bounding box center [469, 405] width 399 height 28
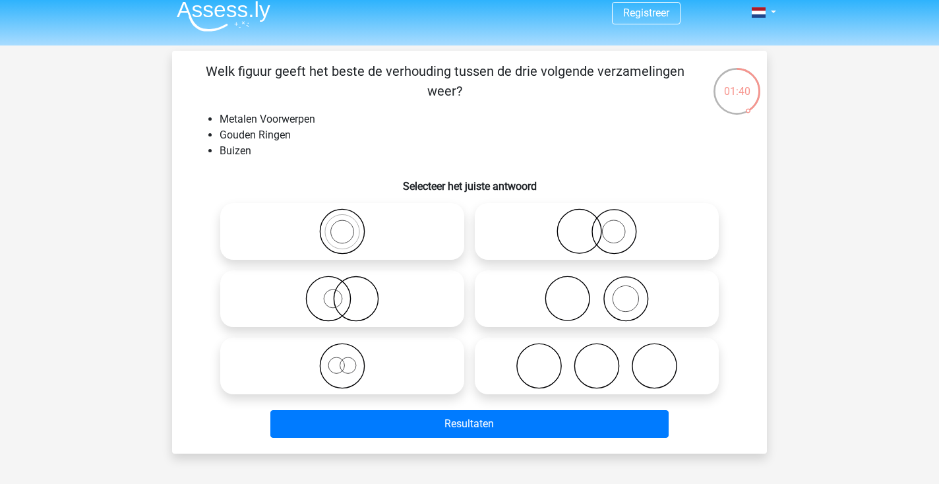
scroll to position [9, 0]
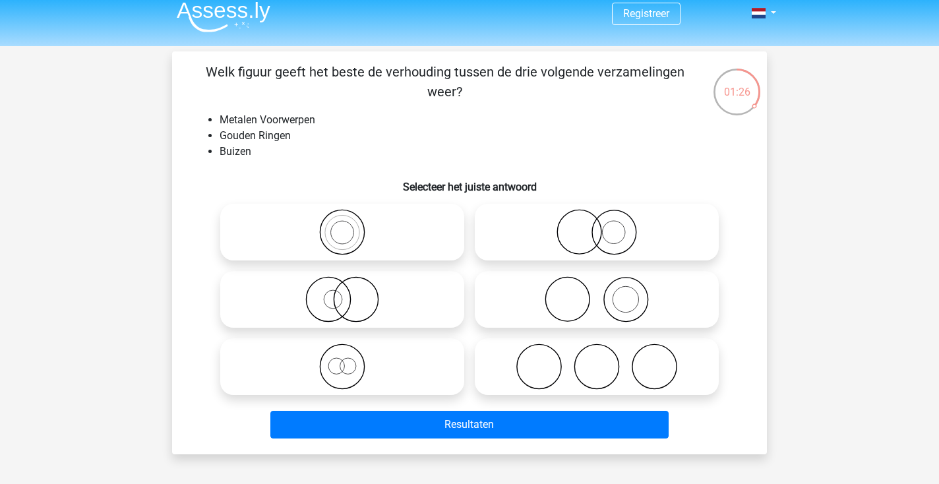
click at [605, 297] on icon at bounding box center [596, 299] width 233 height 46
click at [605, 293] on input "radio" at bounding box center [601, 288] width 9 height 9
radio input "true"
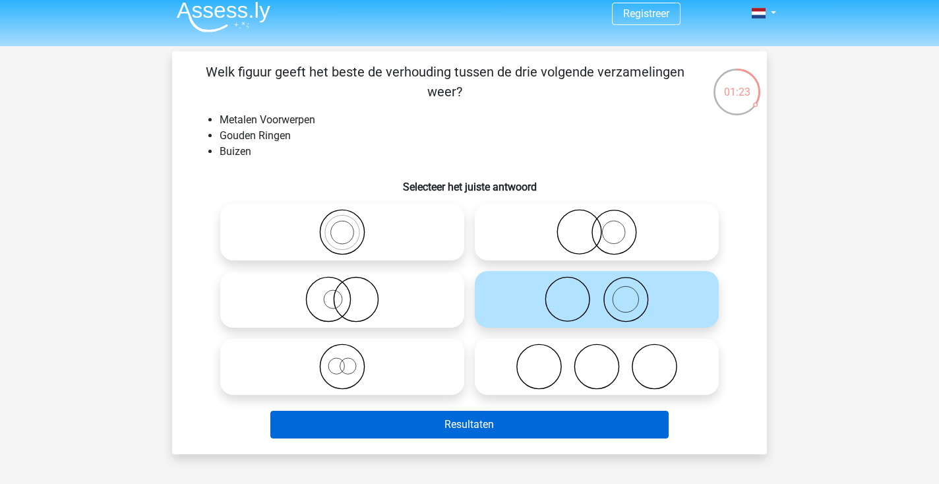
click at [527, 428] on button "Resultaten" at bounding box center [469, 425] width 399 height 28
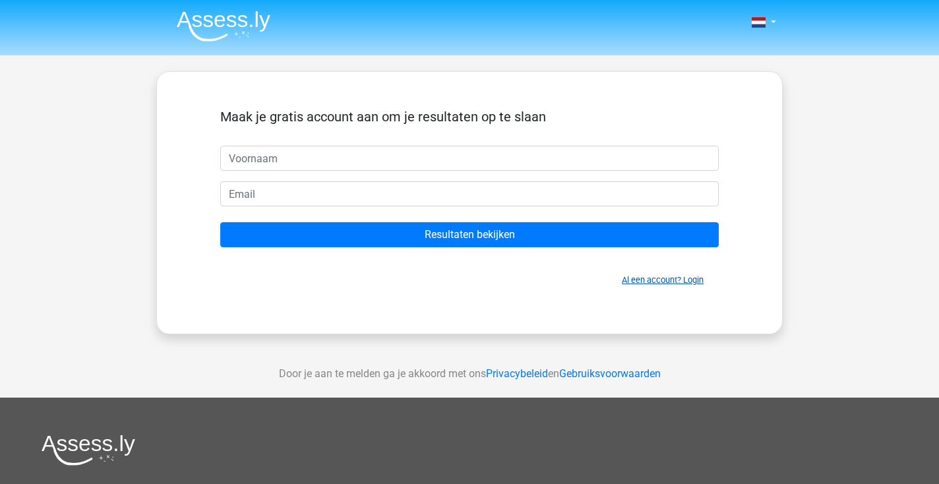
click at [696, 282] on link "Al een account? Login" at bounding box center [663, 280] width 82 height 10
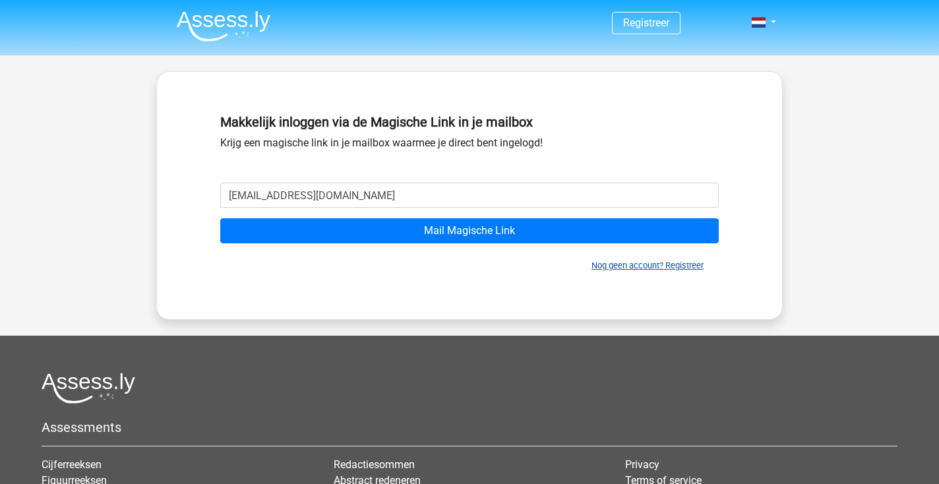
type input "[EMAIL_ADDRESS][DOMAIN_NAME]"
click at [470, 231] on input "Mail Magische Link" at bounding box center [469, 230] width 499 height 25
